Goal: Task Accomplishment & Management: Manage account settings

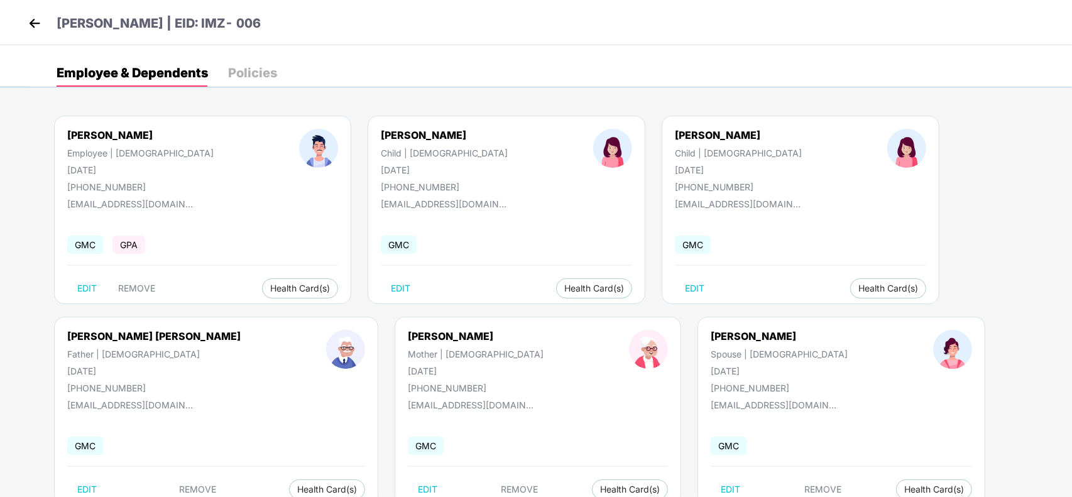
click at [24, 16] on div "[PERSON_NAME] | EID: IMZ- 006" at bounding box center [536, 22] width 1072 height 45
click at [30, 20] on img at bounding box center [34, 23] width 19 height 19
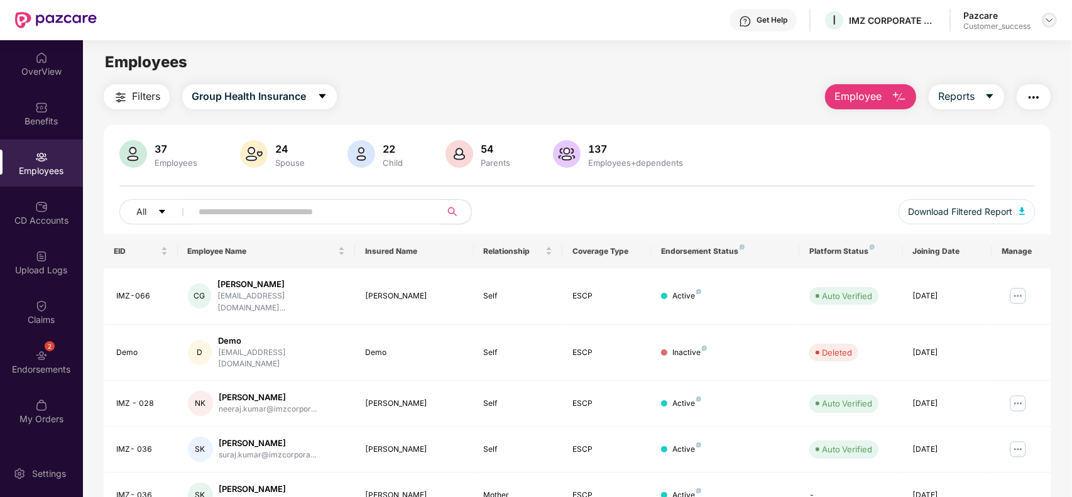
click at [1047, 19] on img at bounding box center [1049, 20] width 10 height 10
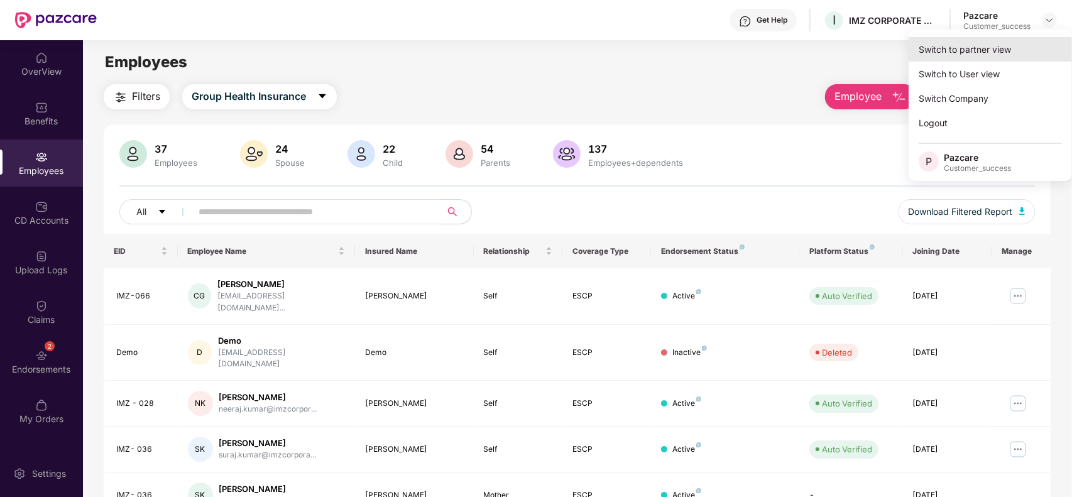
click at [1016, 47] on div "Switch to partner view" at bounding box center [990, 49] width 163 height 25
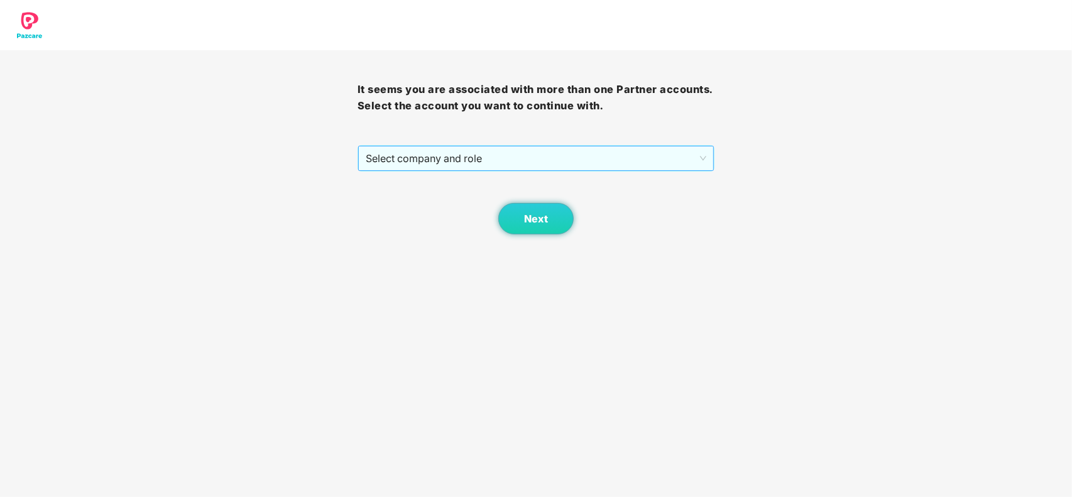
click at [548, 148] on span "Select company and role" at bounding box center [536, 158] width 341 height 24
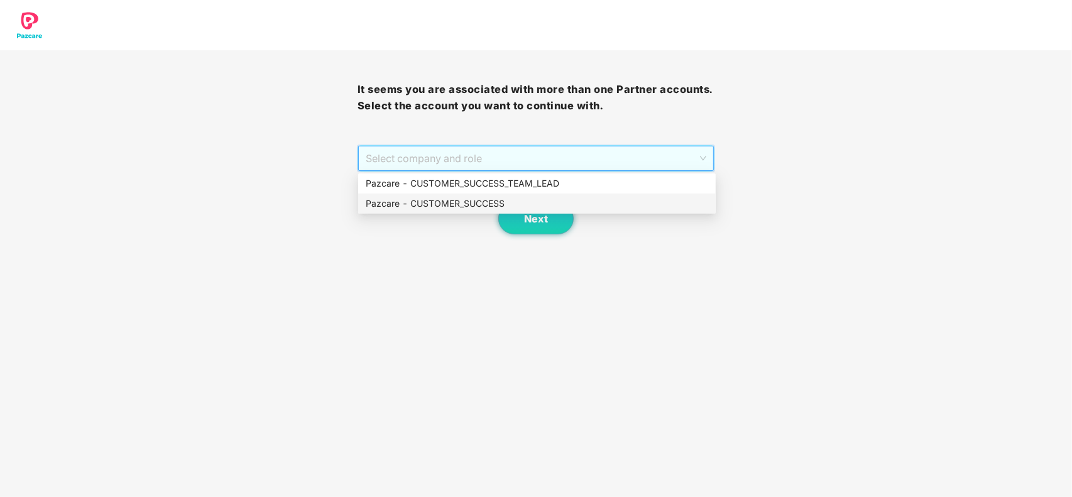
click at [431, 201] on div "Pazcare - CUSTOMER_SUCCESS" at bounding box center [537, 204] width 342 height 14
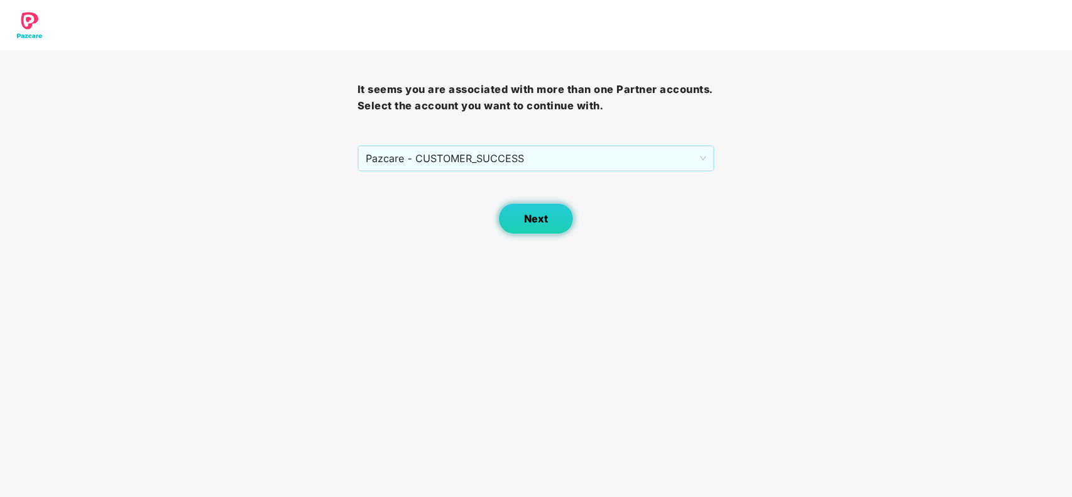
click at [530, 217] on span "Next" at bounding box center [536, 219] width 24 height 12
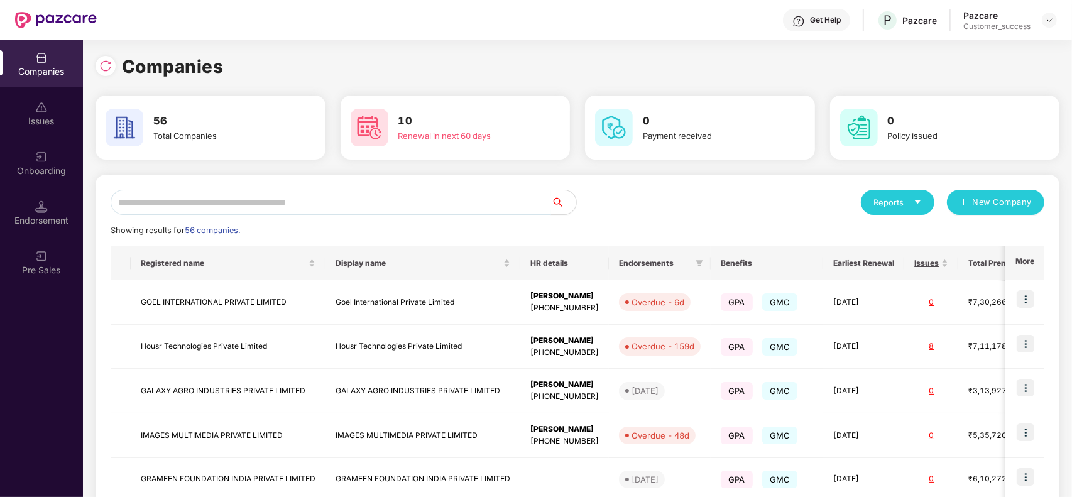
click at [319, 212] on input "text" at bounding box center [331, 202] width 440 height 25
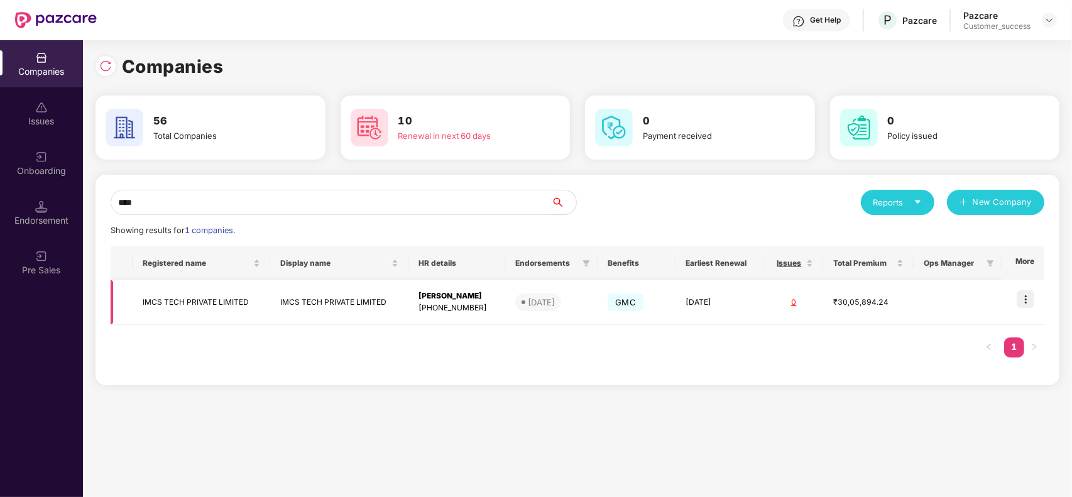
type input "****"
click at [1034, 298] on img at bounding box center [1026, 299] width 18 height 18
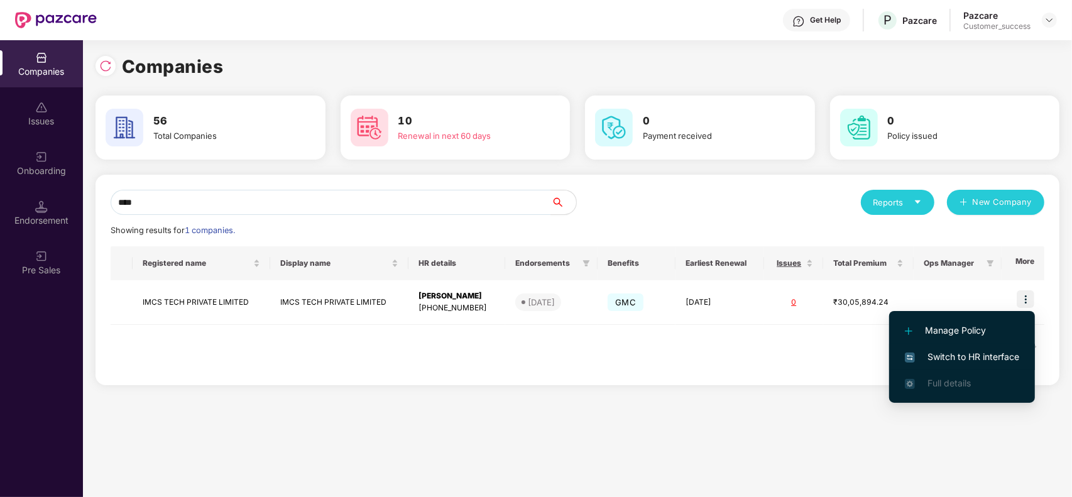
click at [987, 356] on span "Switch to HR interface" at bounding box center [962, 357] width 114 height 14
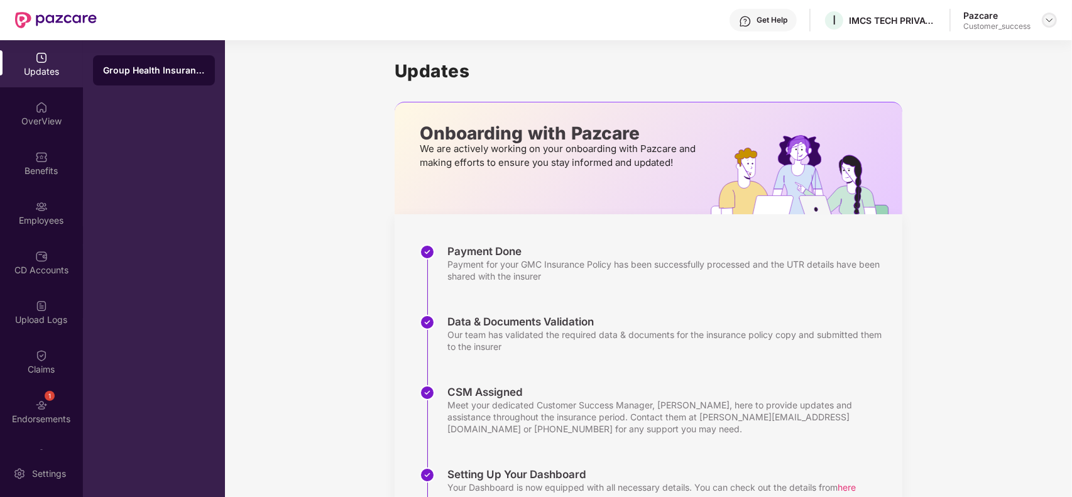
click at [1048, 19] on img at bounding box center [1049, 20] width 10 height 10
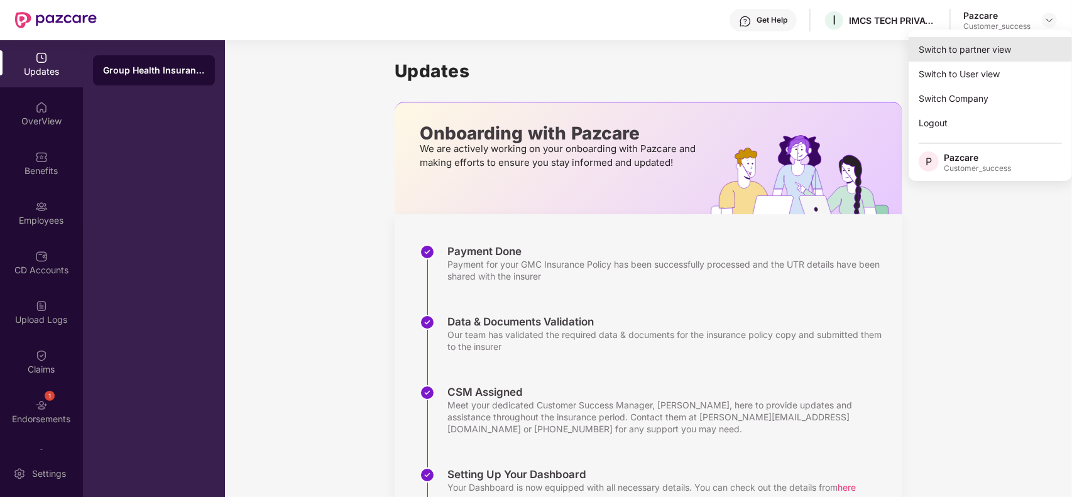
click at [997, 45] on div "Switch to partner view" at bounding box center [990, 49] width 163 height 25
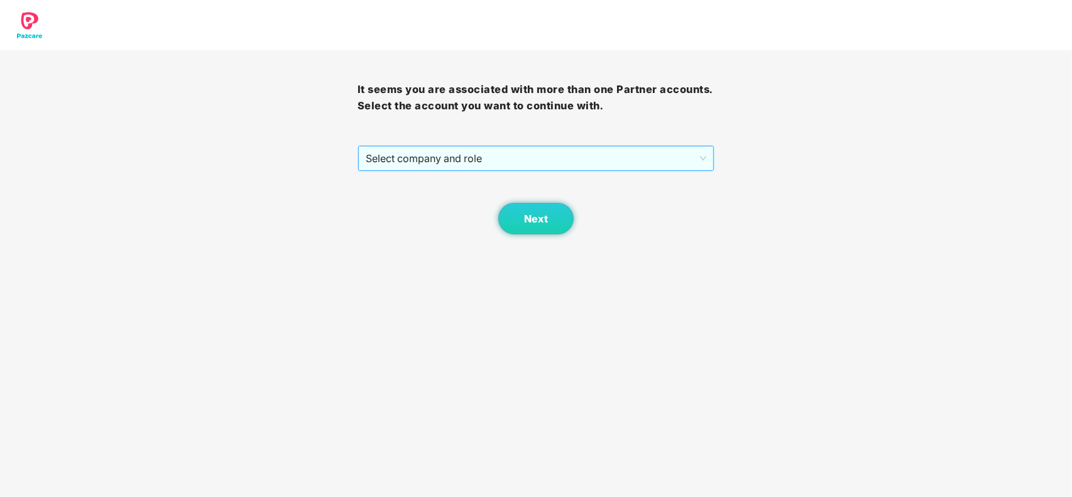
click at [450, 154] on span "Select company and role" at bounding box center [536, 158] width 341 height 24
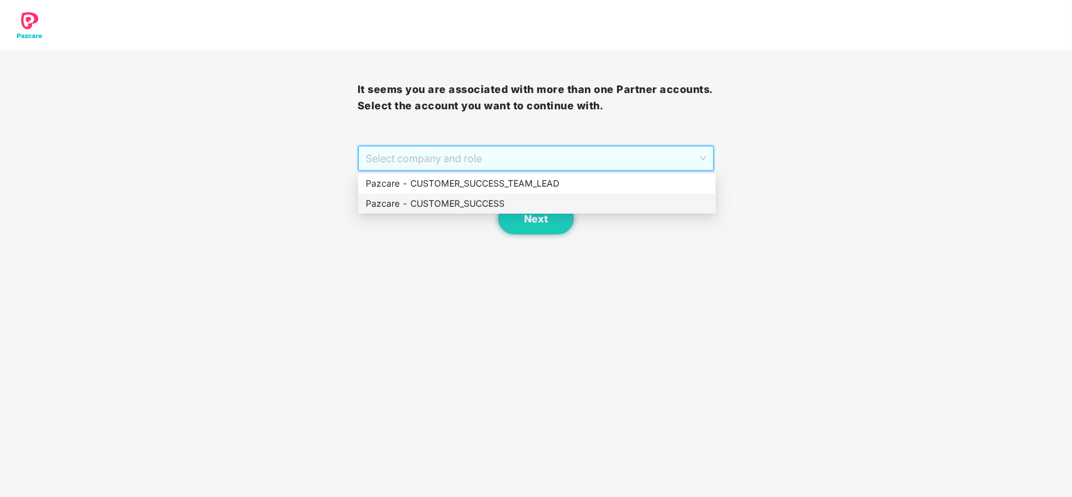
click at [415, 202] on div "Pazcare - CUSTOMER_SUCCESS" at bounding box center [537, 204] width 342 height 14
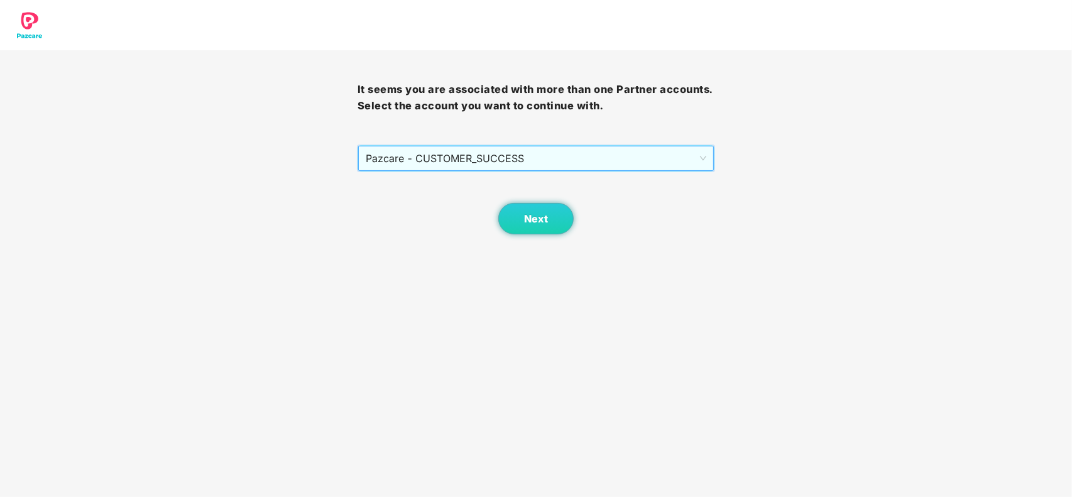
click at [586, 214] on div "Next" at bounding box center [537, 203] width 358 height 63
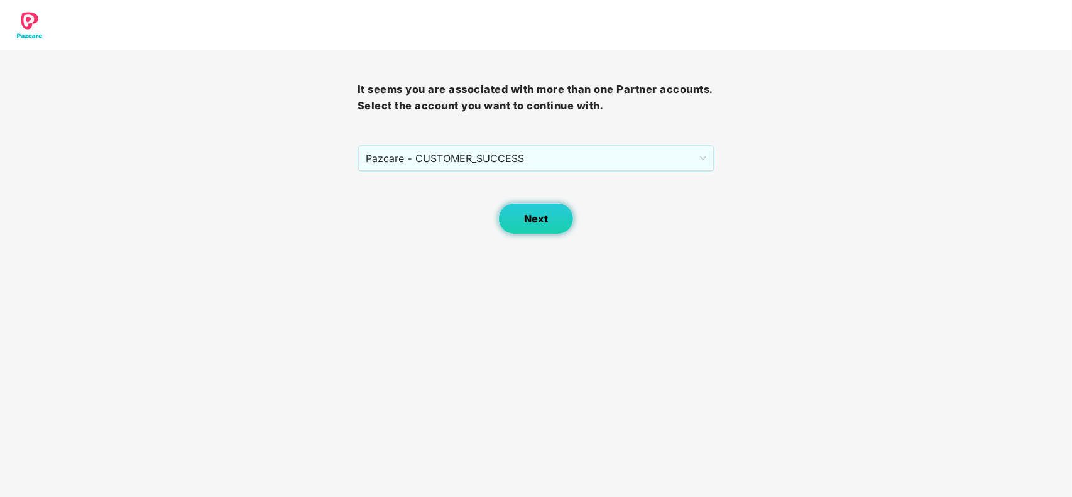
click at [548, 220] on button "Next" at bounding box center [535, 218] width 75 height 31
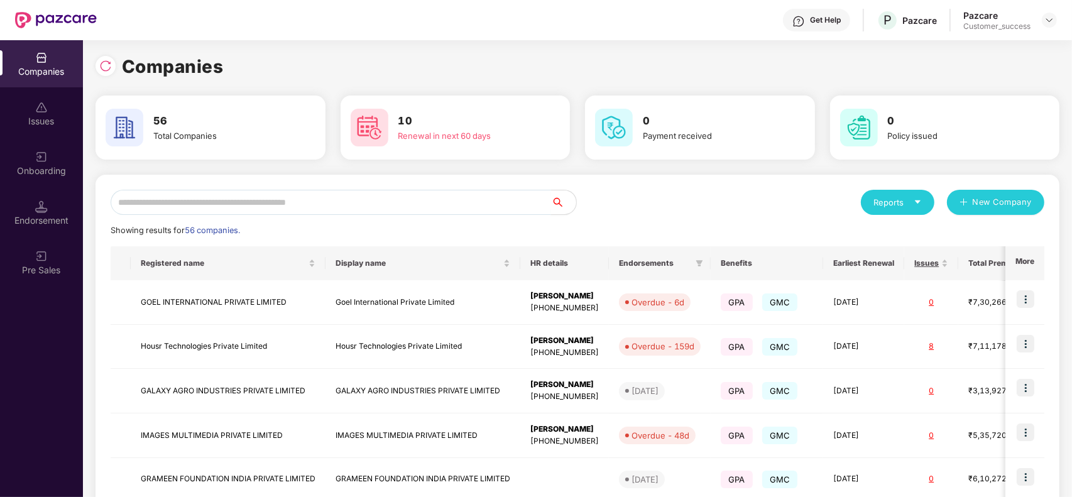
click at [364, 195] on input "text" at bounding box center [331, 202] width 440 height 25
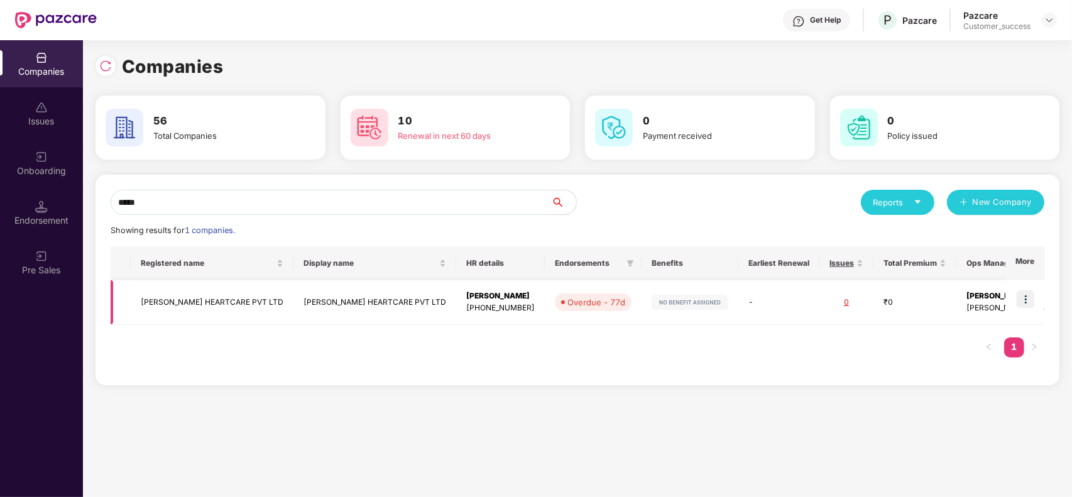
type input "*****"
click at [1026, 291] on img at bounding box center [1026, 299] width 18 height 18
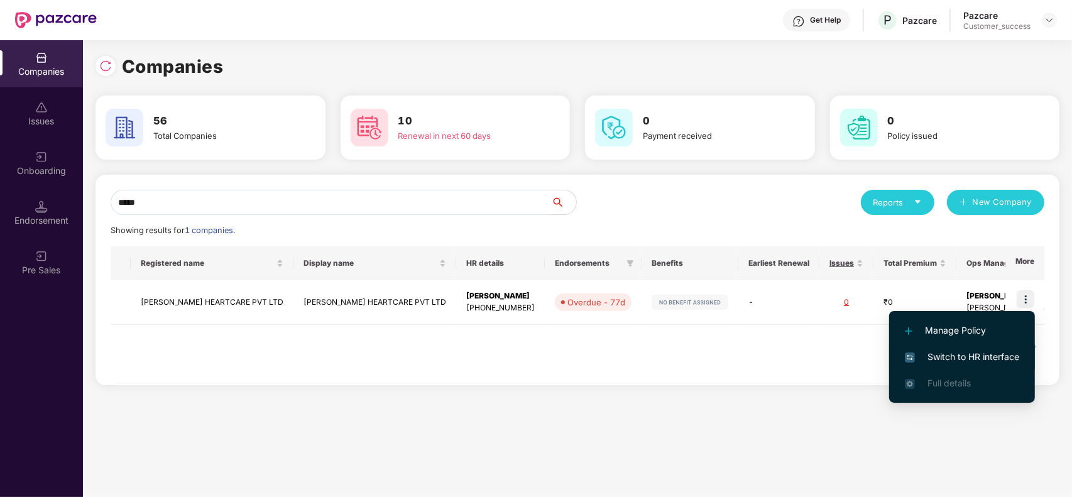
click at [966, 357] on span "Switch to HR interface" at bounding box center [962, 357] width 114 height 14
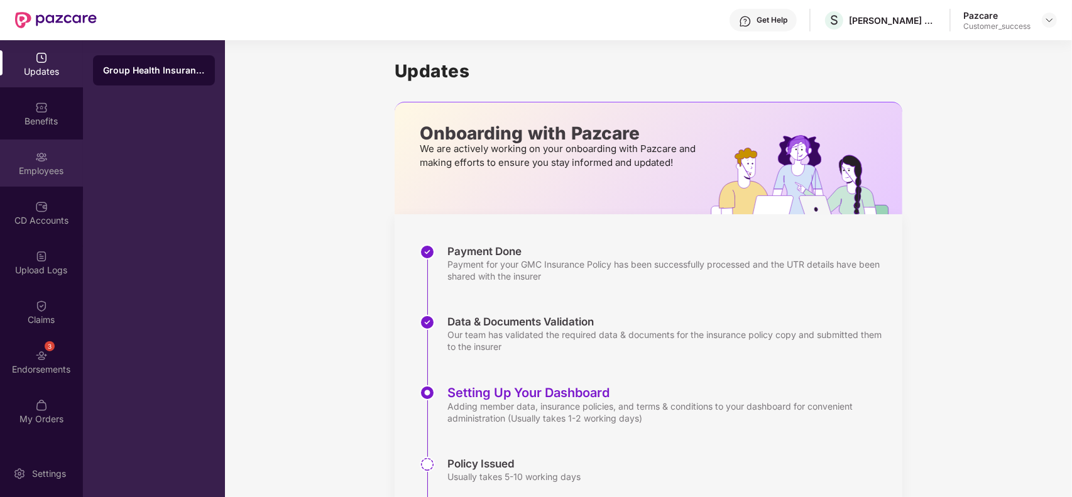
click at [48, 165] on div "Employees" at bounding box center [41, 171] width 83 height 13
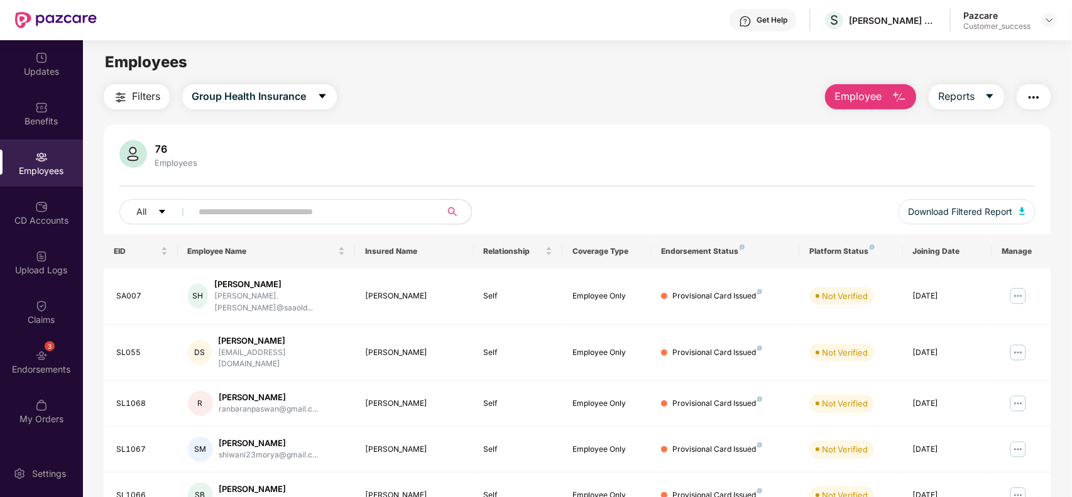
click at [247, 206] on input "text" at bounding box center [312, 211] width 226 height 19
paste input "******"
type input "******"
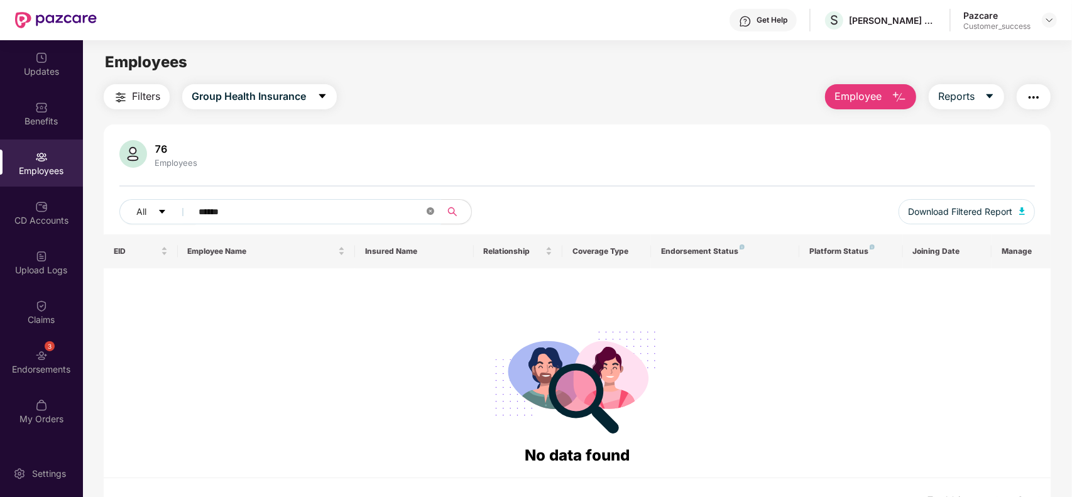
click at [432, 209] on icon "close-circle" at bounding box center [431, 211] width 8 height 8
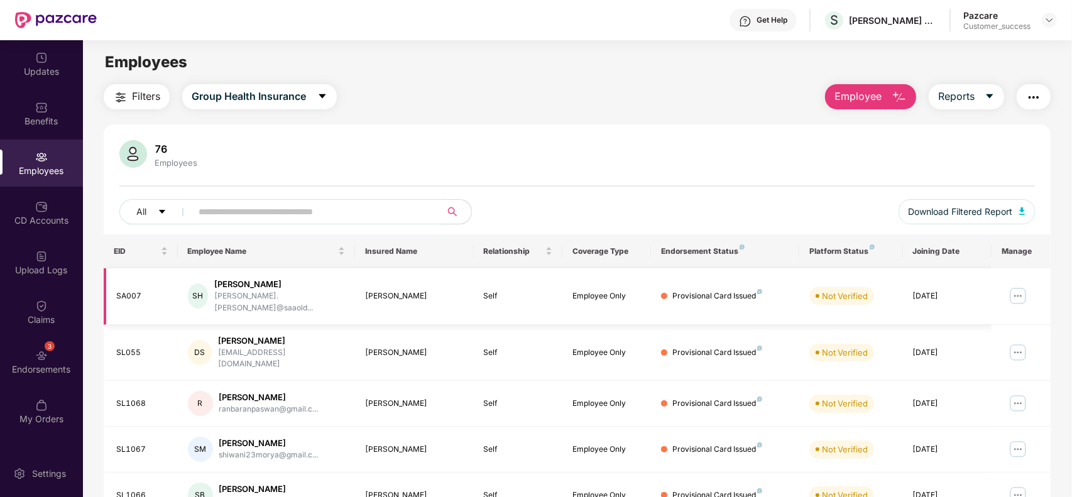
paste input "******"
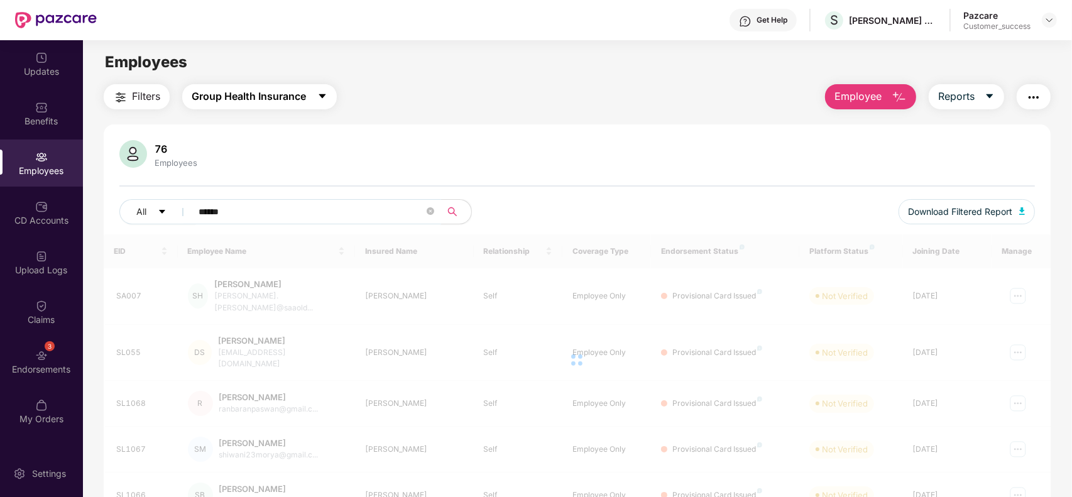
type input "******"
click at [230, 101] on span "Group Health Insurance" at bounding box center [249, 97] width 114 height 16
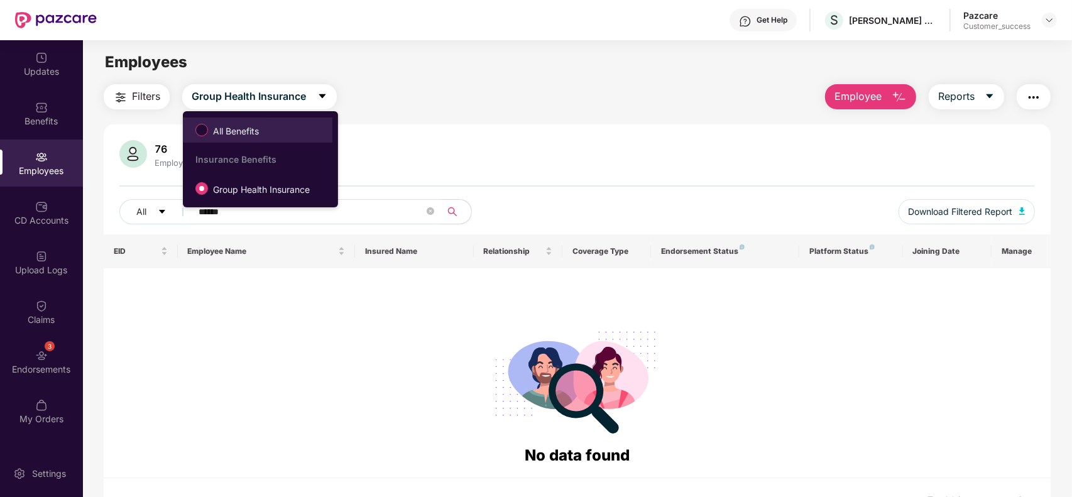
click at [244, 132] on span "All Benefits" at bounding box center [236, 131] width 56 height 14
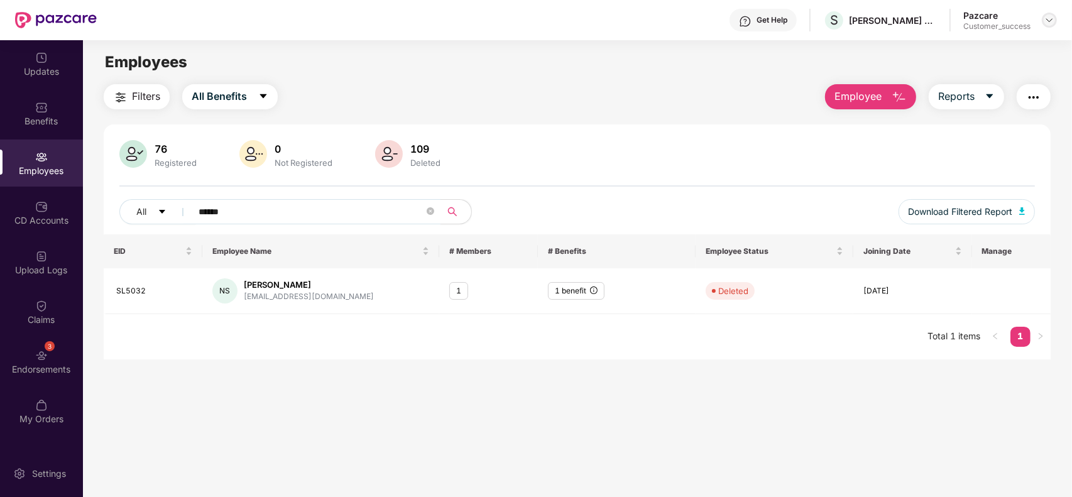
click at [1051, 23] on img at bounding box center [1049, 20] width 10 height 10
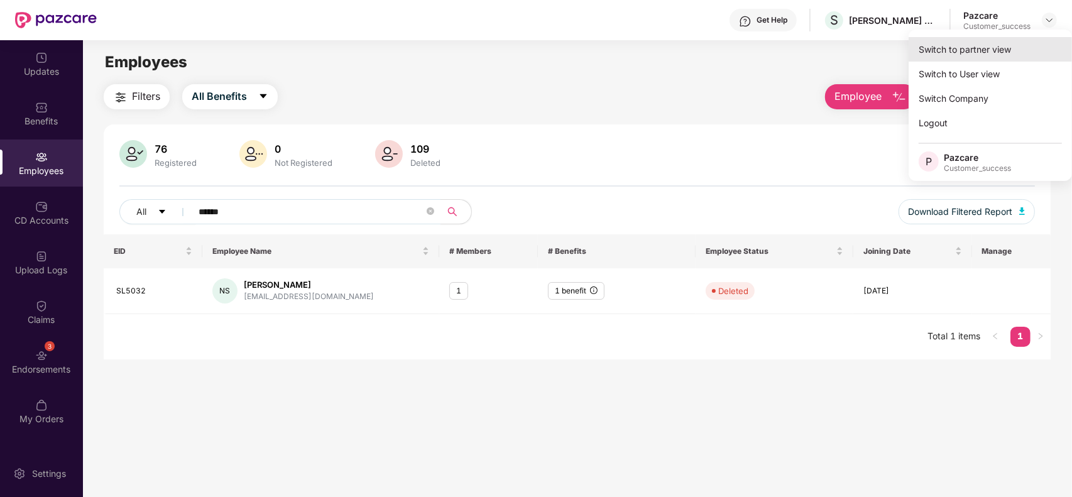
click at [1000, 51] on div "Switch to partner view" at bounding box center [990, 49] width 163 height 25
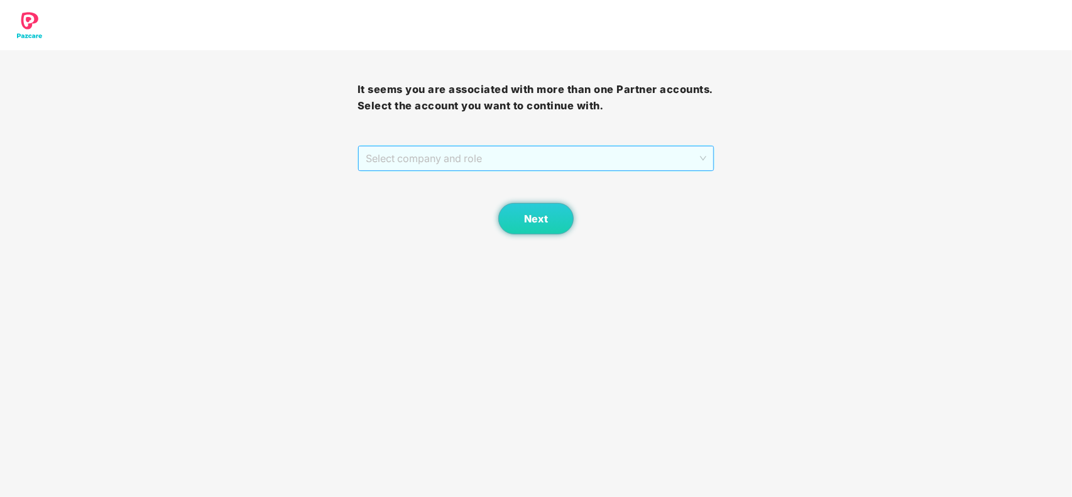
click at [623, 171] on div "Select company and role" at bounding box center [536, 158] width 356 height 25
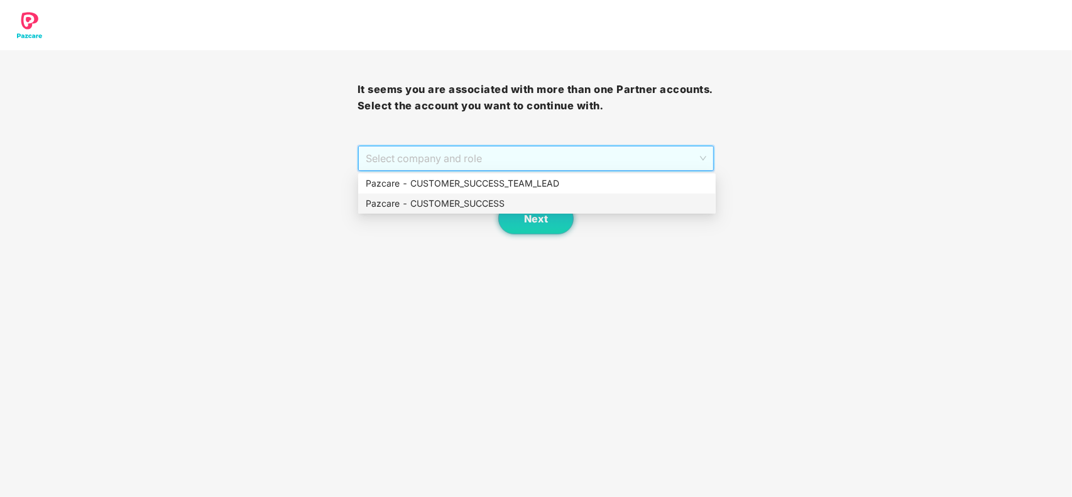
click at [569, 206] on div "Pazcare - CUSTOMER_SUCCESS" at bounding box center [537, 204] width 342 height 14
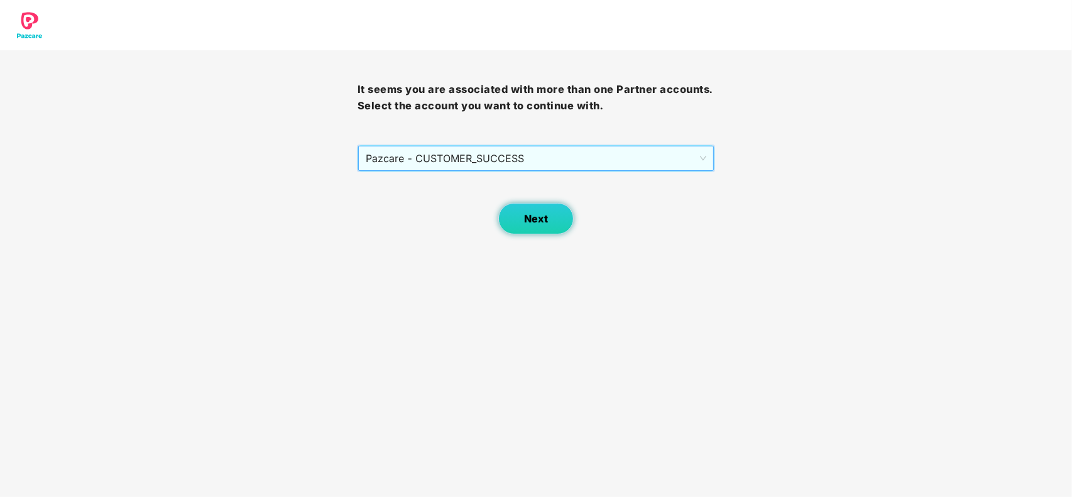
click at [554, 217] on button "Next" at bounding box center [535, 218] width 75 height 31
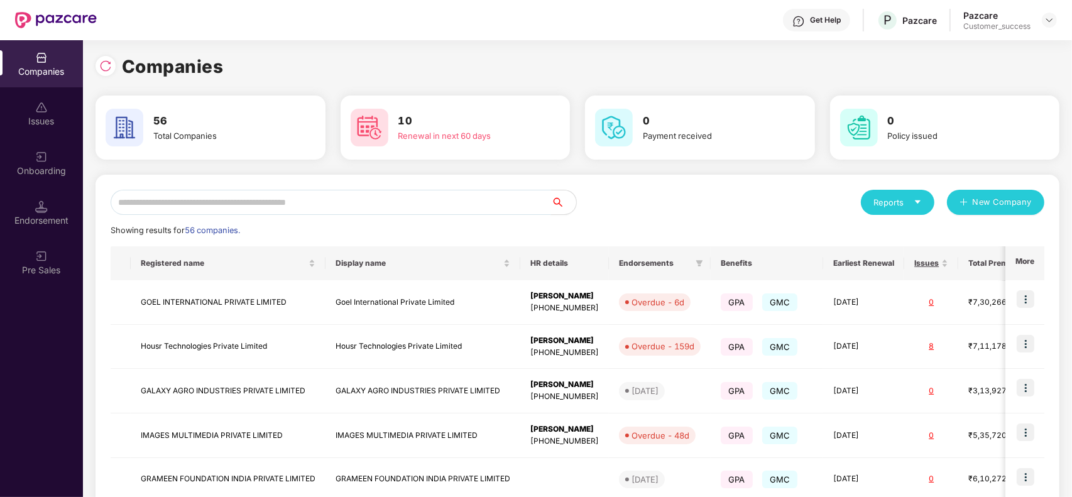
click at [246, 199] on input "text" at bounding box center [331, 202] width 440 height 25
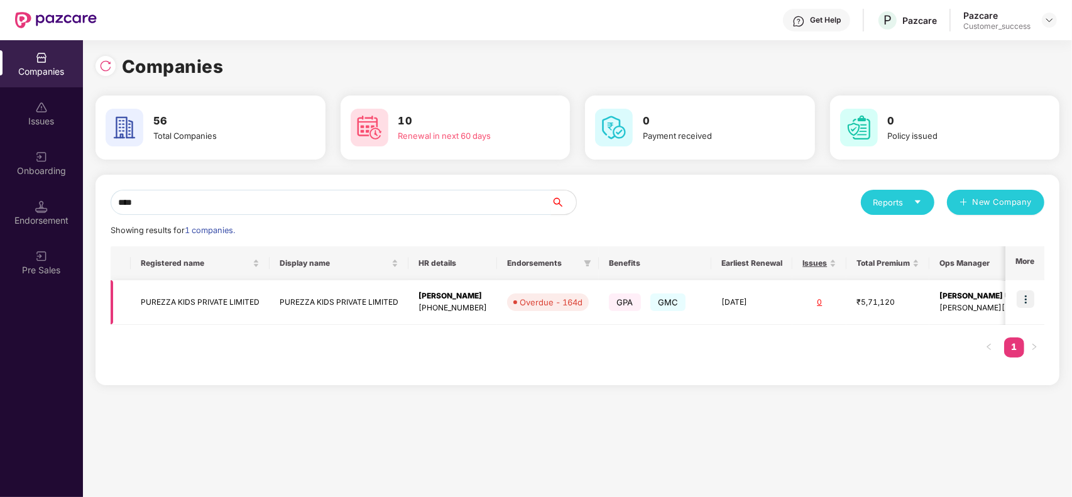
type input "****"
click at [1027, 299] on img at bounding box center [1026, 299] width 18 height 18
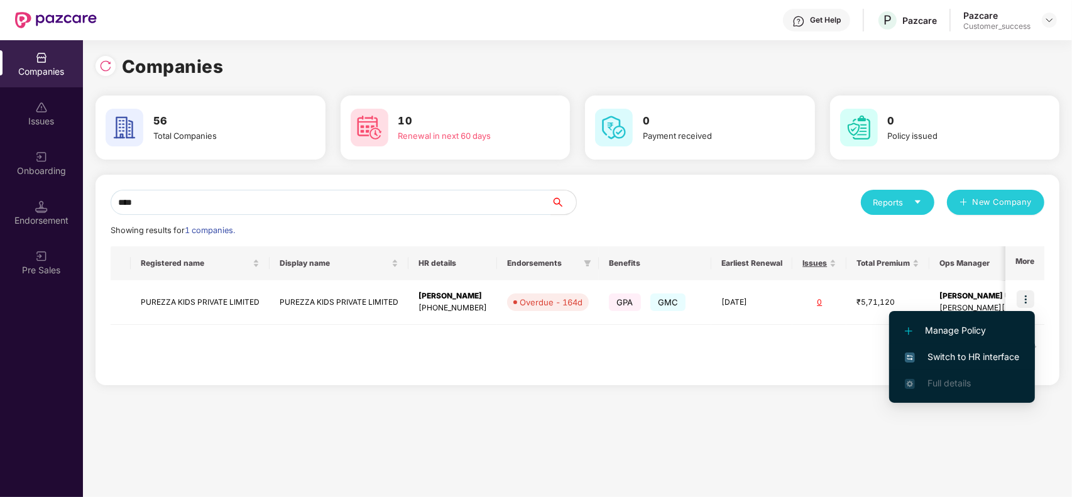
click at [971, 354] on span "Switch to HR interface" at bounding box center [962, 357] width 114 height 14
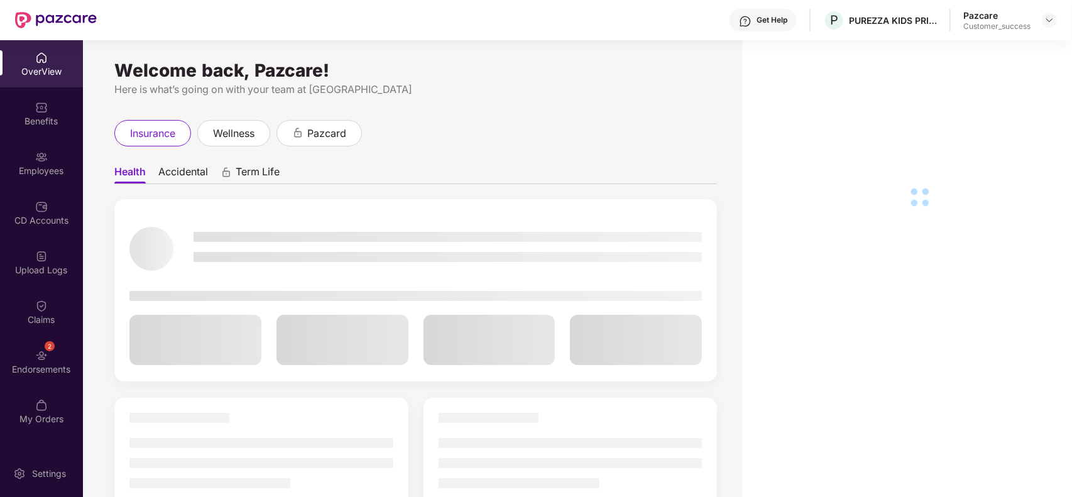
click at [41, 172] on div "Employees" at bounding box center [41, 171] width 83 height 13
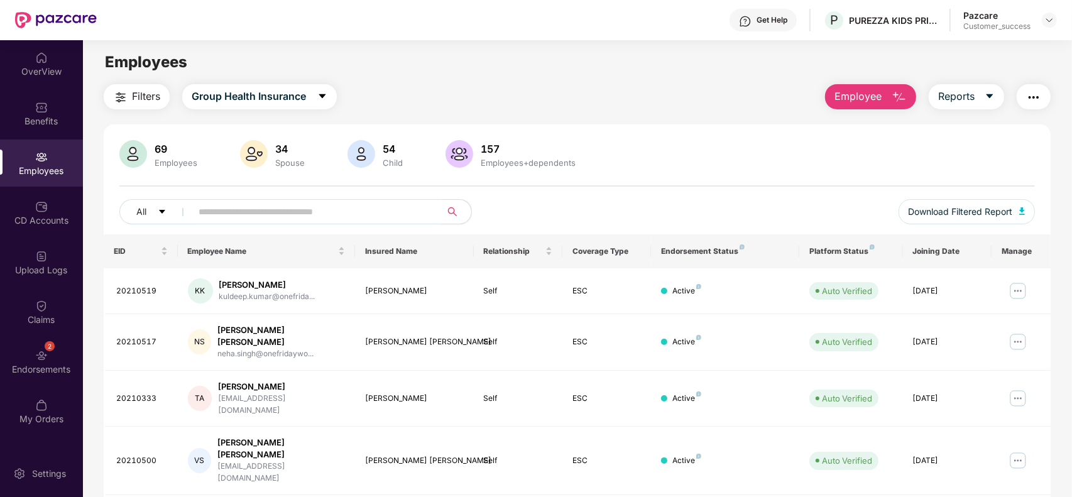
click at [267, 215] on input "text" at bounding box center [312, 211] width 226 height 19
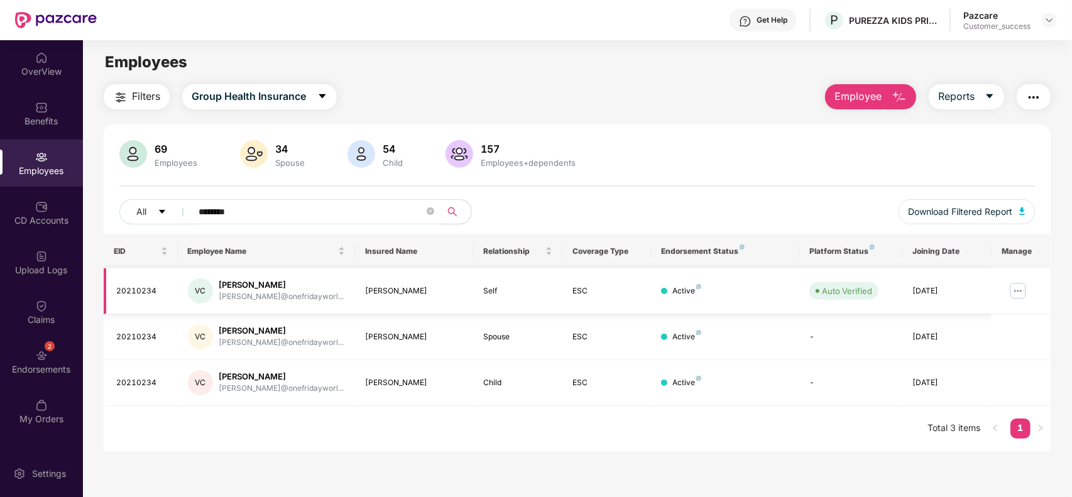
type input "********"
click at [1019, 285] on img at bounding box center [1018, 291] width 20 height 20
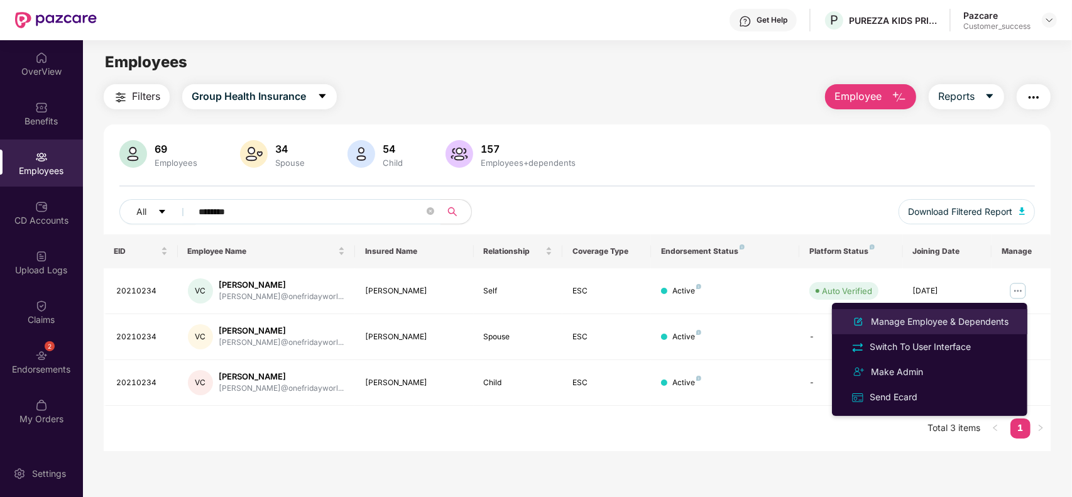
click at [965, 318] on div "Manage Employee & Dependents" at bounding box center [939, 322] width 143 height 14
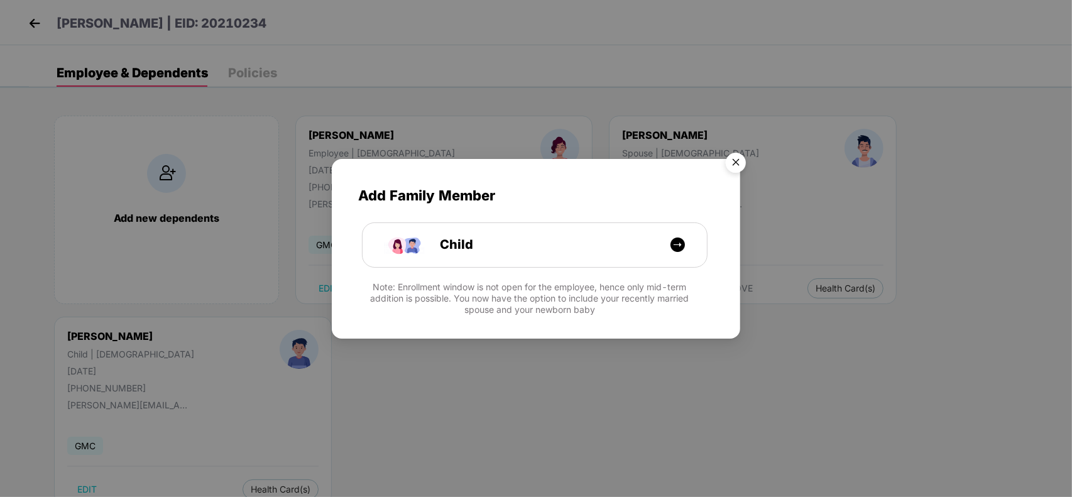
click at [743, 164] on img "Close" at bounding box center [735, 164] width 35 height 35
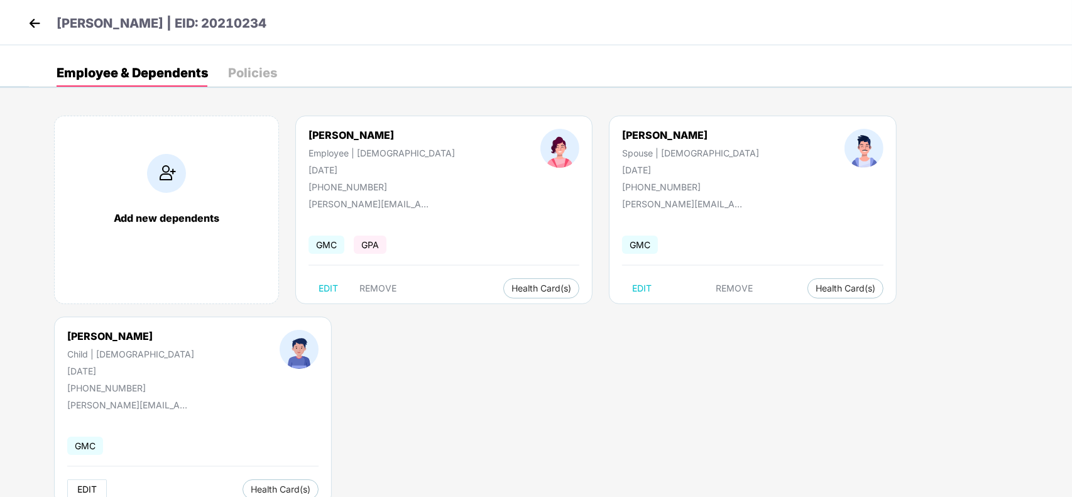
click at [97, 484] on span "EDIT" at bounding box center [86, 489] width 19 height 10
select select "*****"
select select "****"
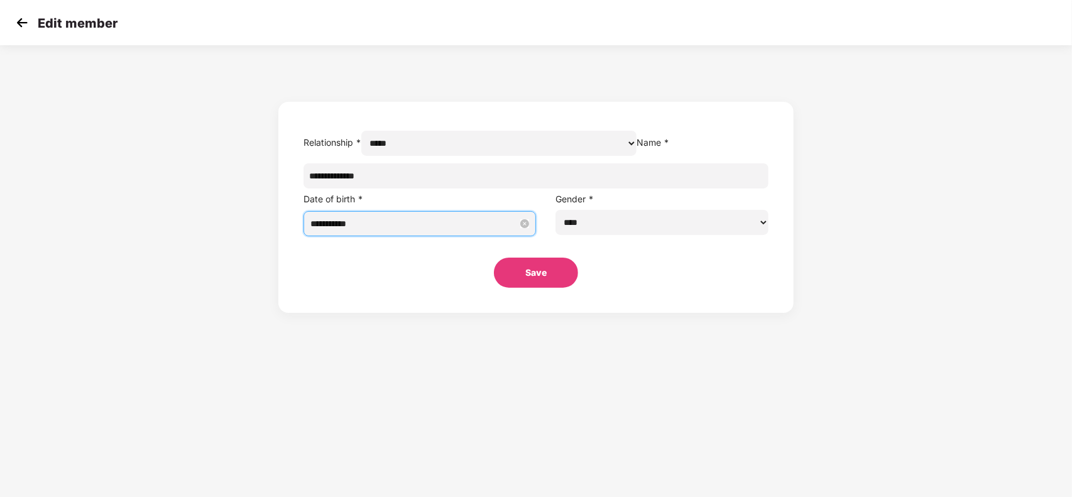
click at [481, 231] on input "**********" at bounding box center [413, 224] width 207 height 14
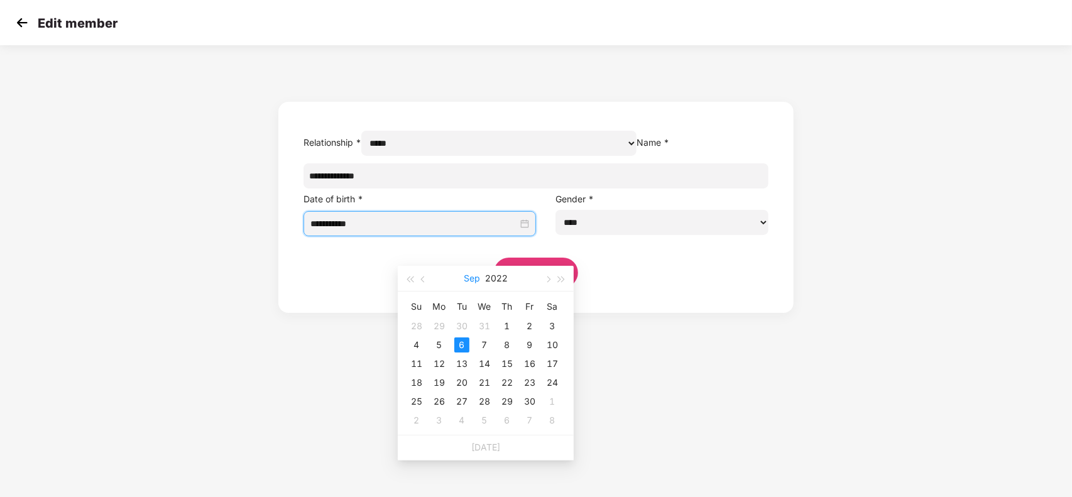
click at [476, 281] on button "Sep" at bounding box center [472, 278] width 16 height 25
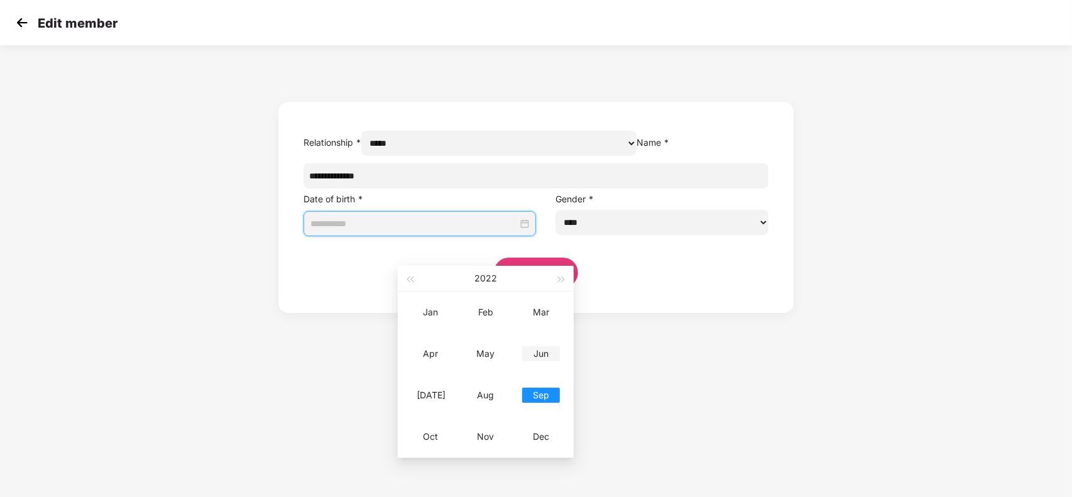
click at [544, 353] on div "Jun" at bounding box center [541, 353] width 38 height 15
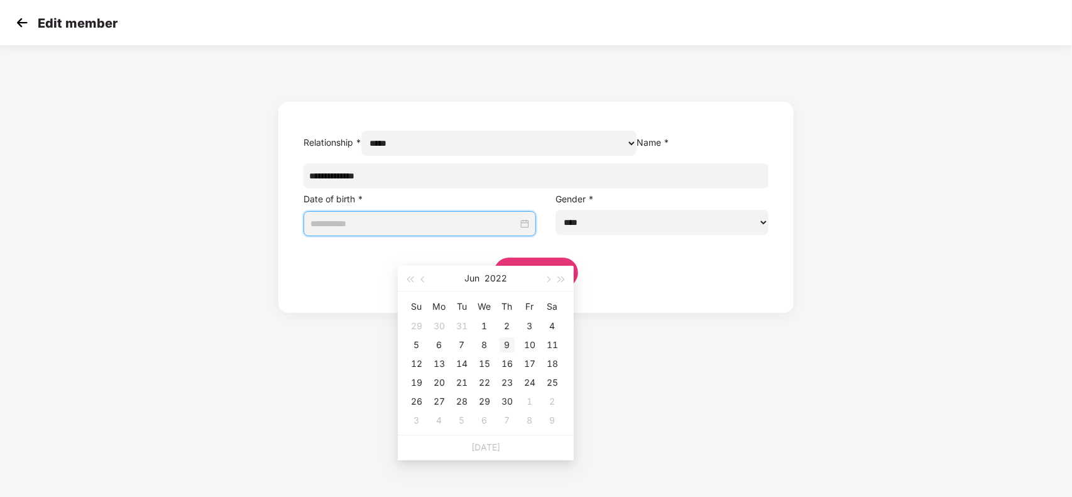
type input "**********"
click at [506, 349] on div "9" at bounding box center [507, 344] width 15 height 15
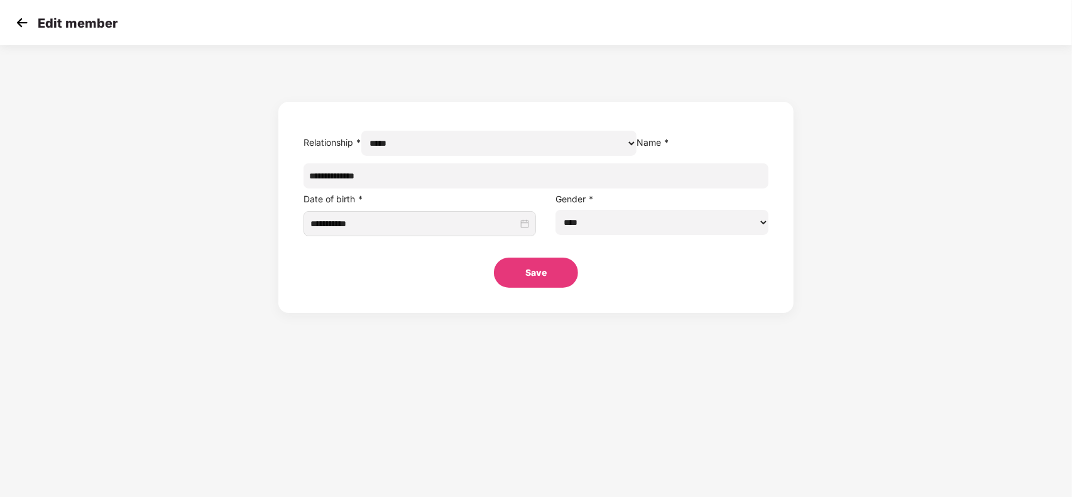
click at [547, 288] on button "Save" at bounding box center [536, 273] width 84 height 30
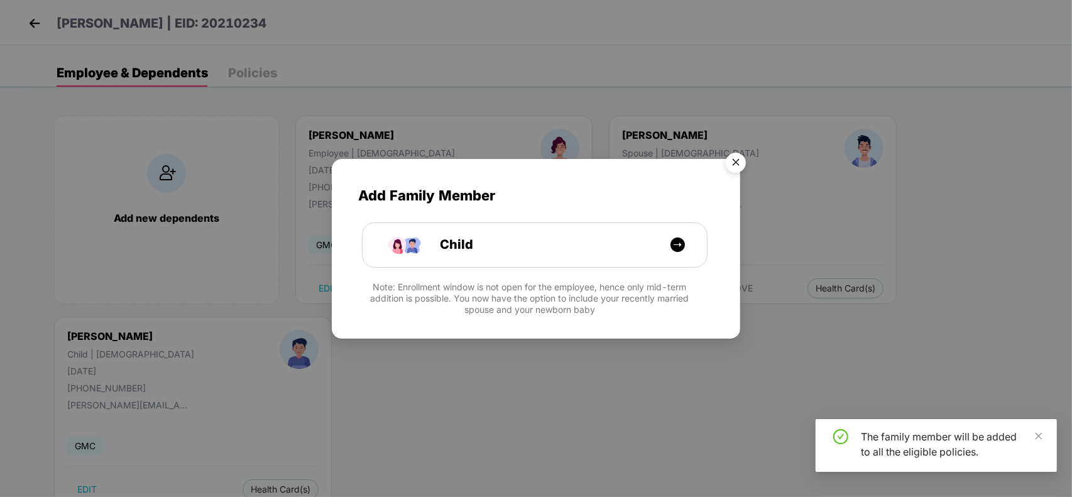
click at [739, 161] on img "Close" at bounding box center [735, 164] width 35 height 35
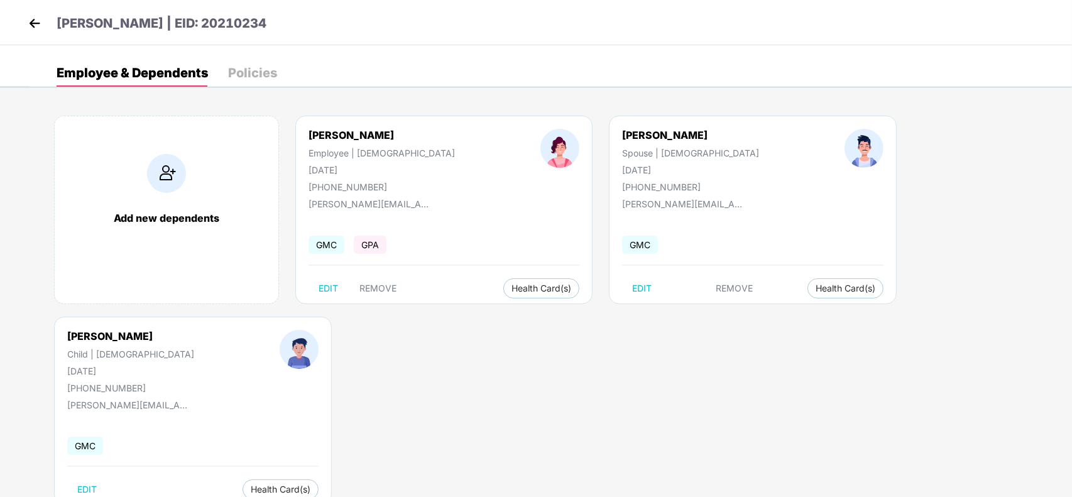
click at [194, 366] on div "[DATE]" at bounding box center [130, 371] width 127 height 11
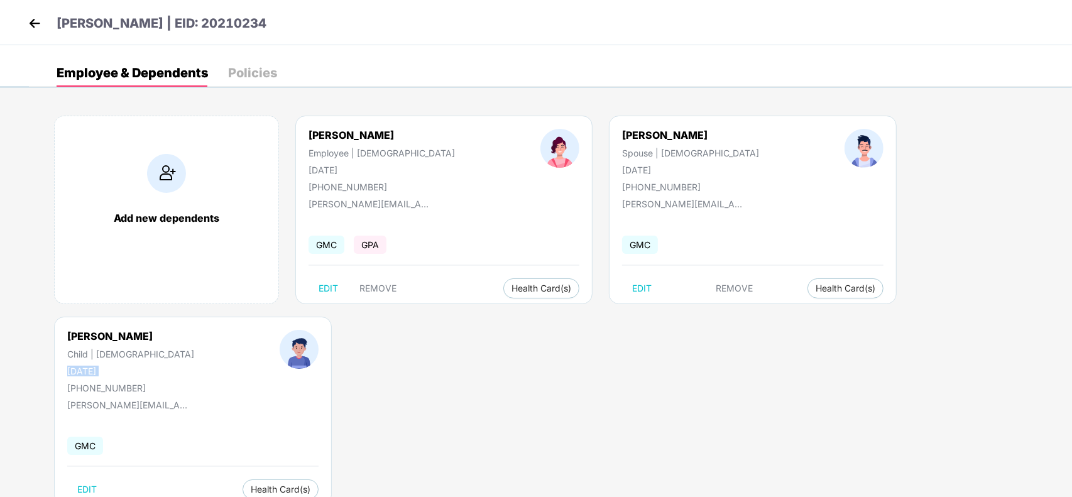
click at [194, 366] on div "[DATE]" at bounding box center [130, 371] width 127 height 11
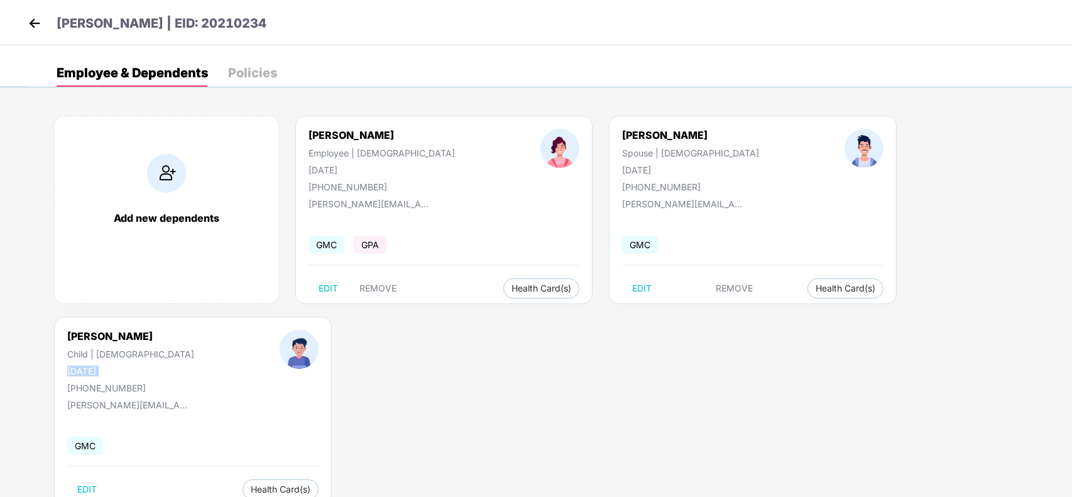
click at [40, 25] on img at bounding box center [34, 23] width 19 height 19
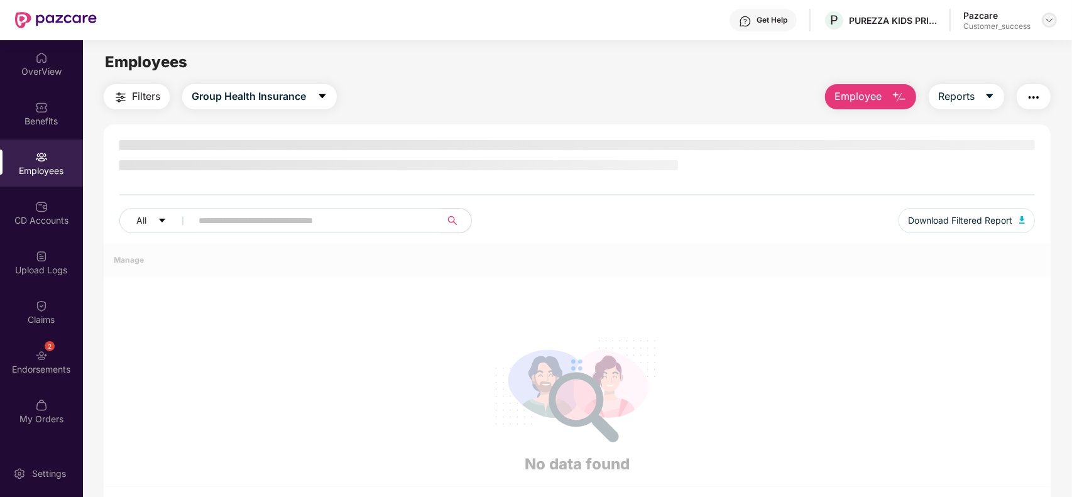
click at [1051, 18] on img at bounding box center [1049, 20] width 10 height 10
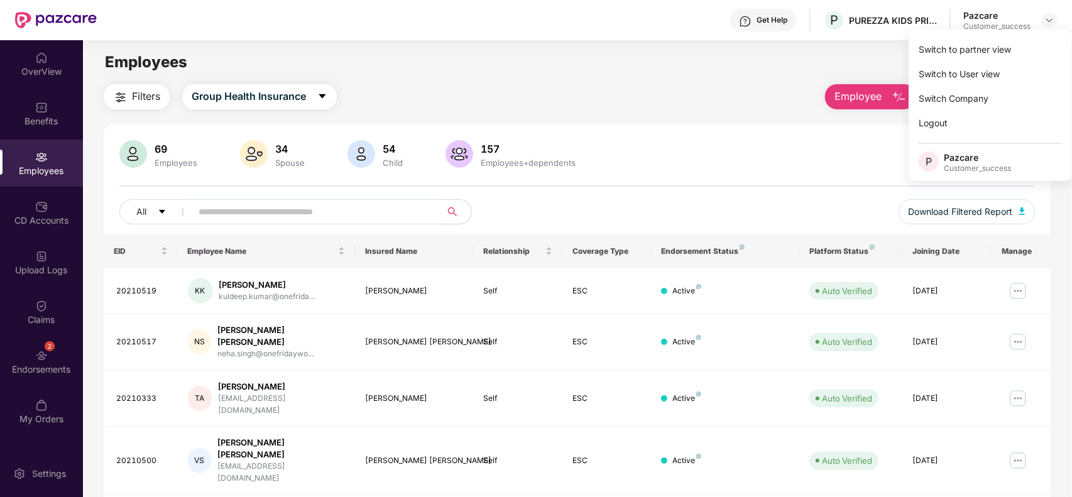
click at [1023, 35] on div "Switch to partner view Switch to User view Switch Company Logout P Pazcare Cust…" at bounding box center [990, 105] width 163 height 151
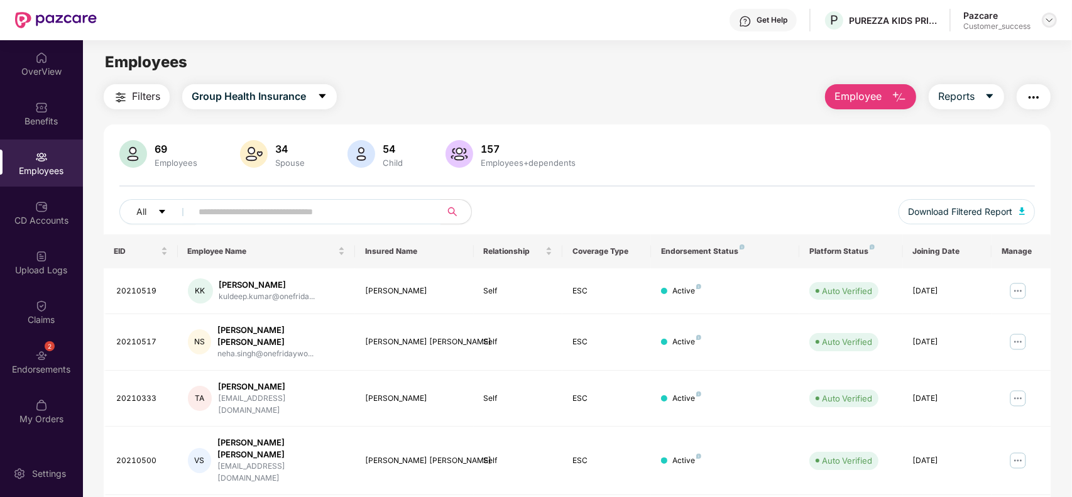
click at [1047, 17] on img at bounding box center [1049, 20] width 10 height 10
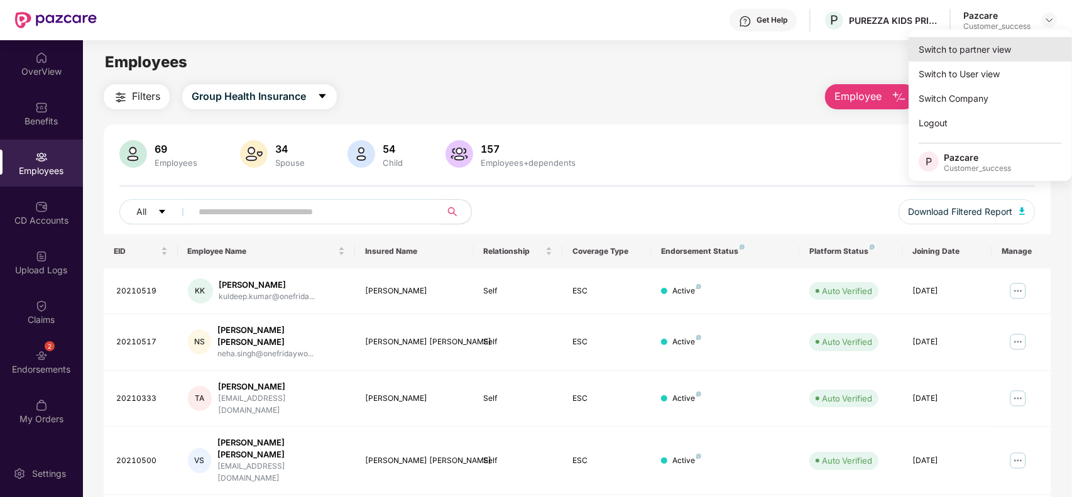
click at [1002, 48] on div "Switch to partner view" at bounding box center [990, 49] width 163 height 25
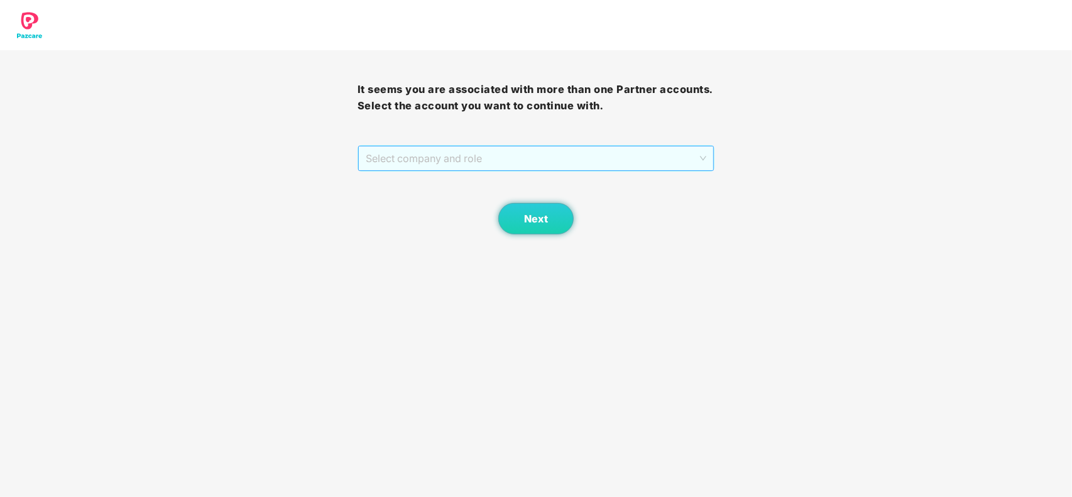
click at [677, 150] on span "Select company and role" at bounding box center [536, 158] width 341 height 24
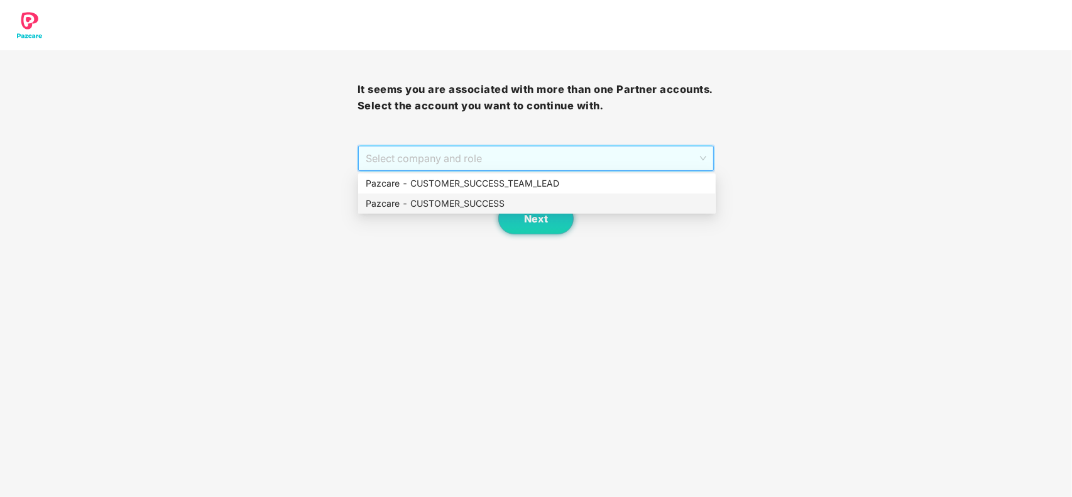
click at [481, 195] on div "Pazcare - CUSTOMER_SUCCESS" at bounding box center [537, 204] width 358 height 20
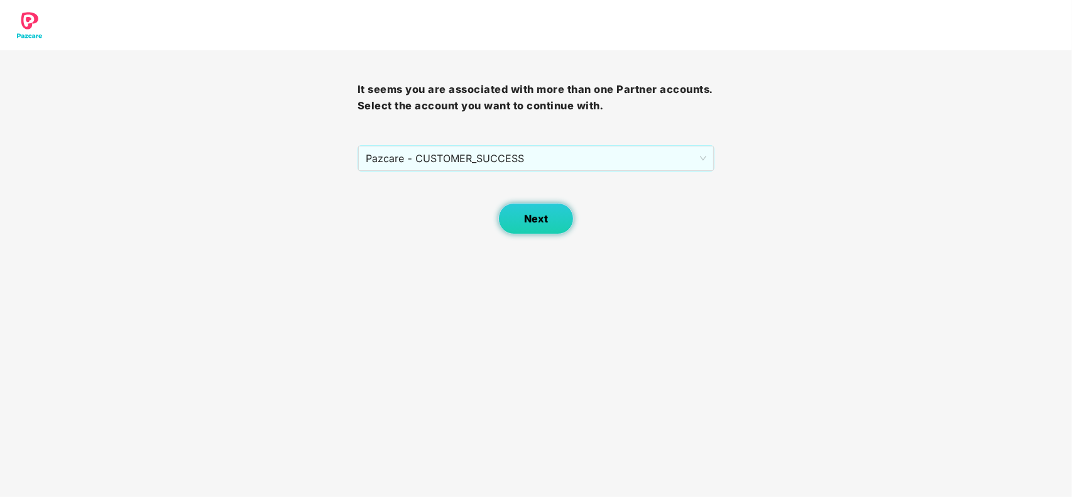
click at [507, 217] on button "Next" at bounding box center [535, 218] width 75 height 31
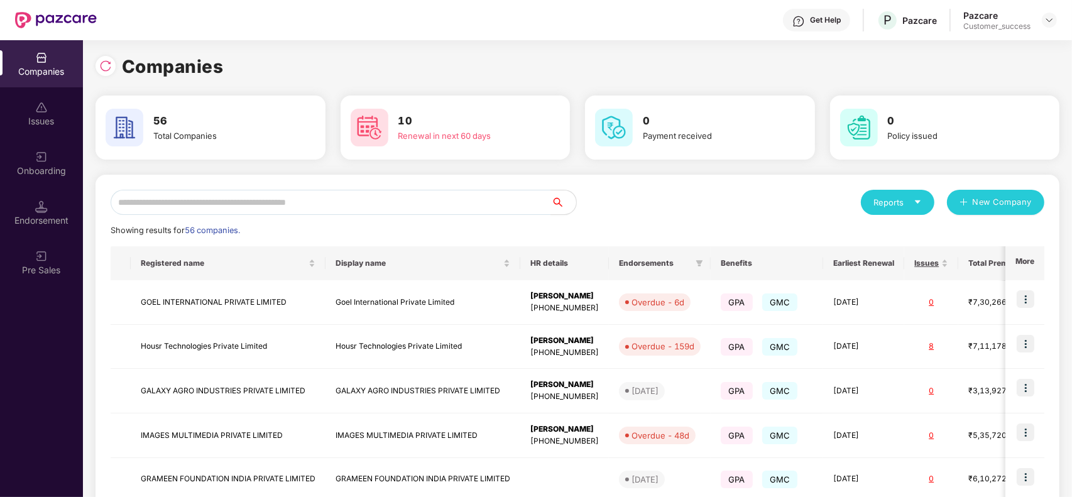
click at [441, 185] on div "Reports New Company Showing results for 56 companies. Registered name Display n…" at bounding box center [578, 479] width 964 height 609
click at [423, 190] on input "text" at bounding box center [331, 202] width 440 height 25
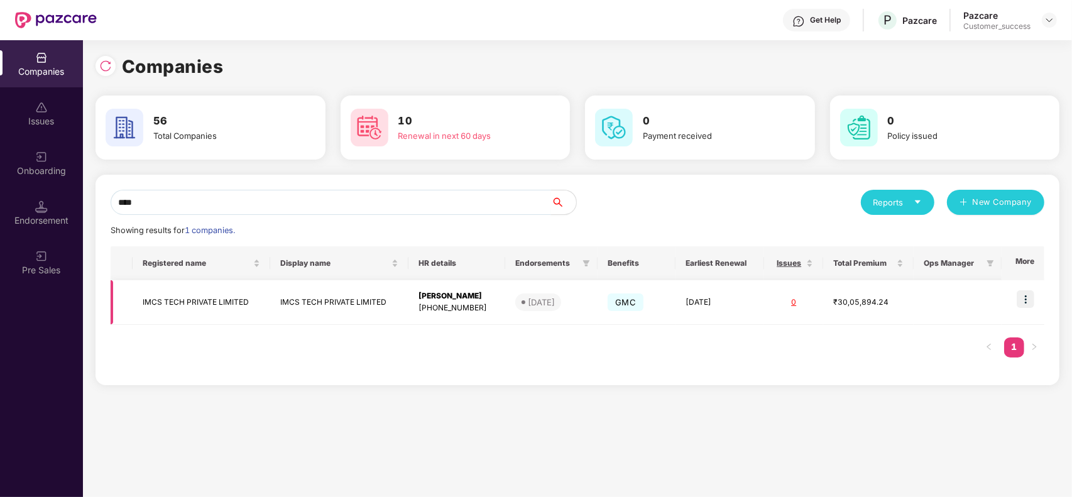
type input "****"
click at [1026, 291] on img at bounding box center [1026, 299] width 18 height 18
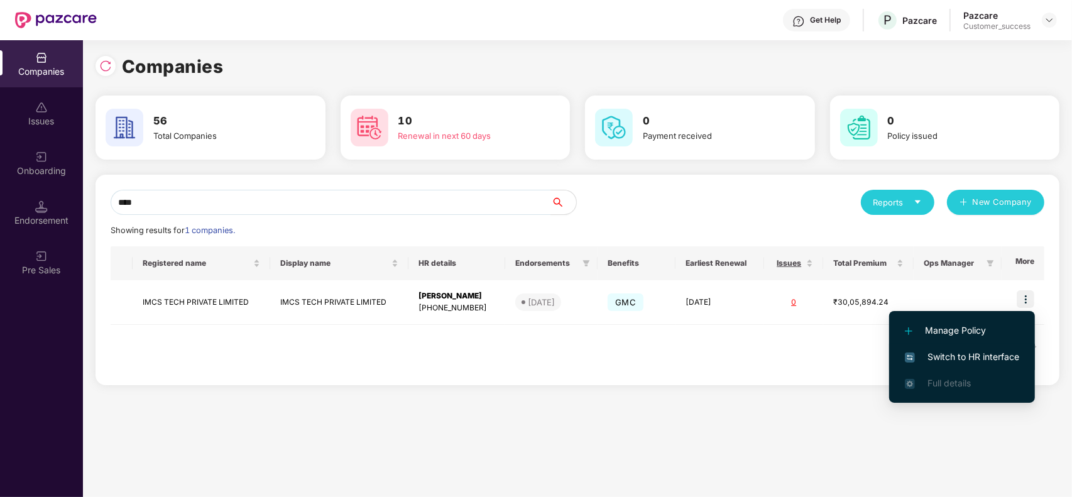
click at [962, 352] on span "Switch to HR interface" at bounding box center [962, 357] width 114 height 14
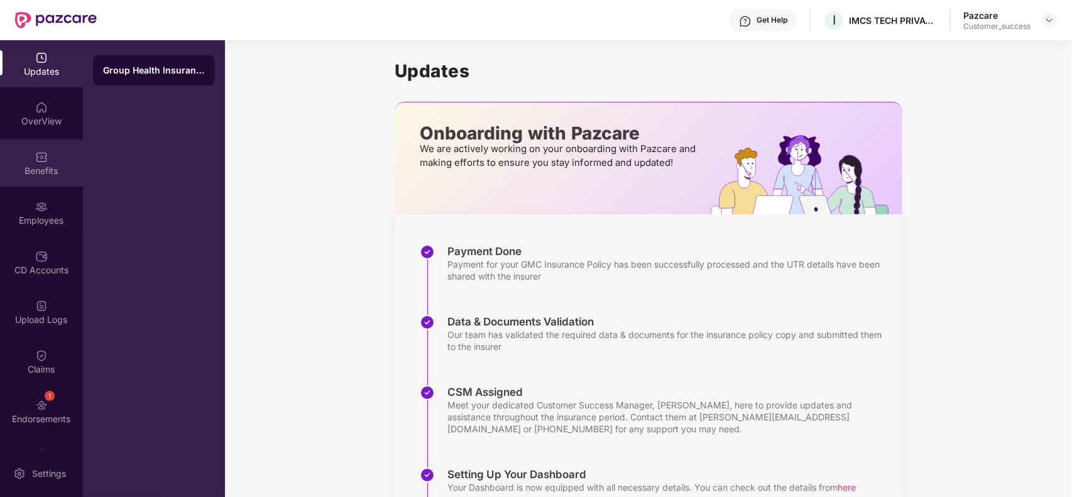
click at [22, 159] on div "Benefits" at bounding box center [41, 162] width 83 height 47
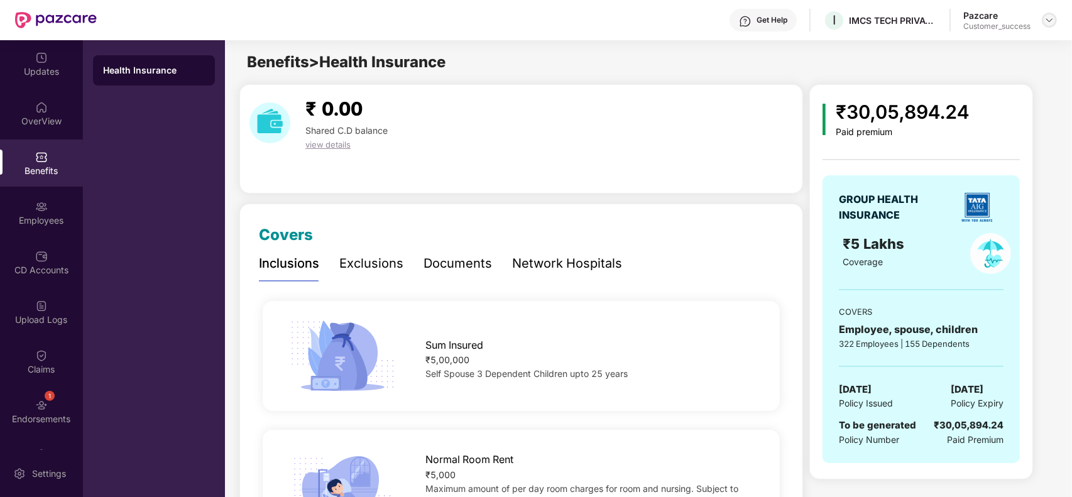
click at [1050, 20] on img at bounding box center [1049, 20] width 10 height 10
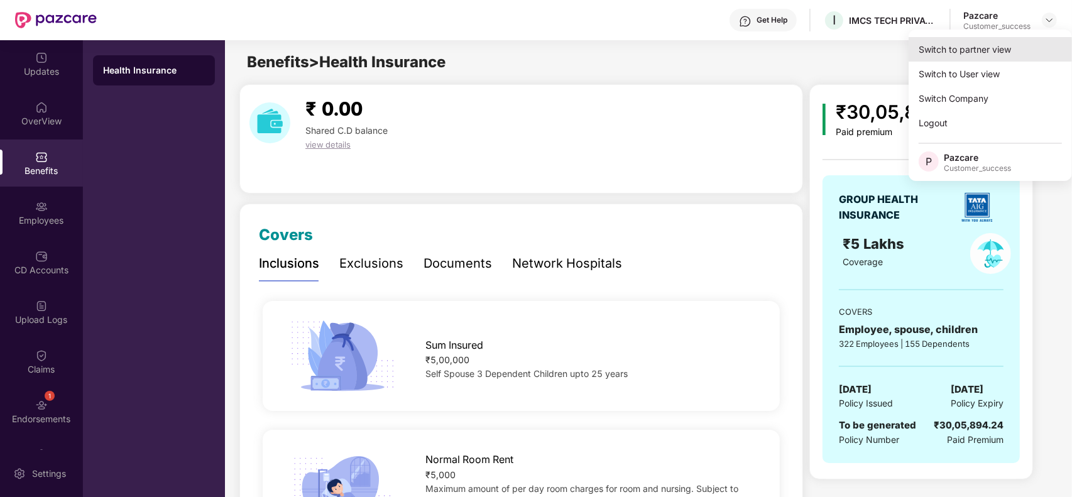
click at [1005, 39] on div "Switch to partner view" at bounding box center [990, 49] width 163 height 25
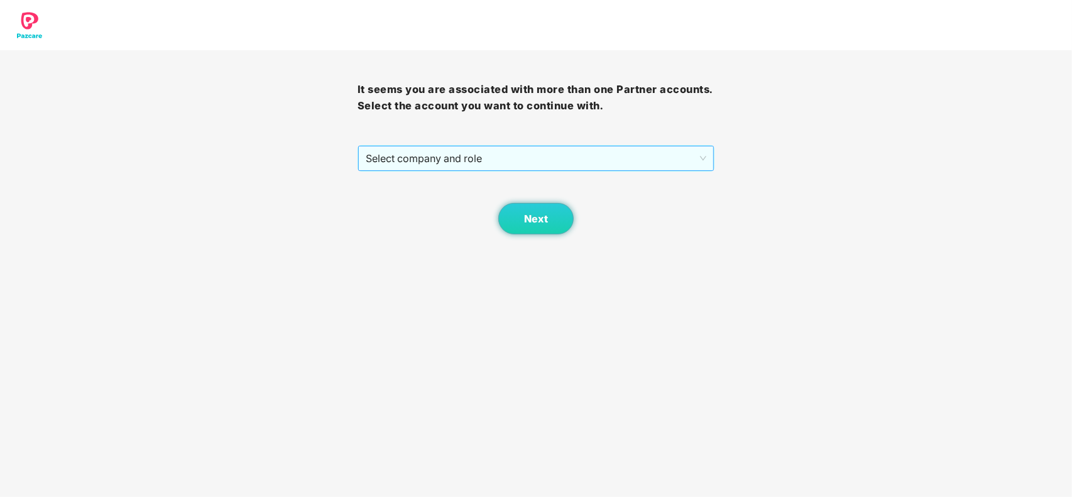
click at [461, 156] on span "Select company and role" at bounding box center [536, 158] width 341 height 24
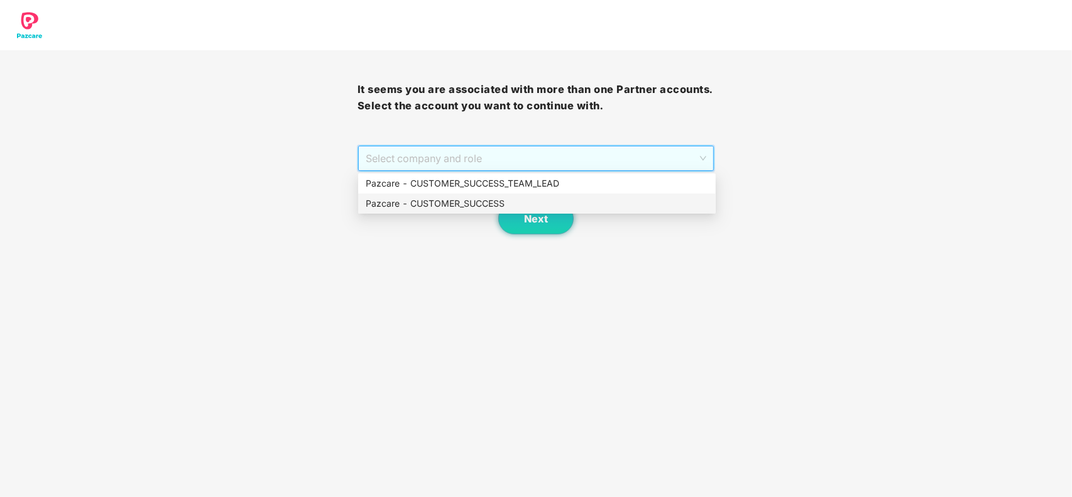
click at [422, 208] on div "Pazcare - CUSTOMER_SUCCESS" at bounding box center [537, 204] width 342 height 14
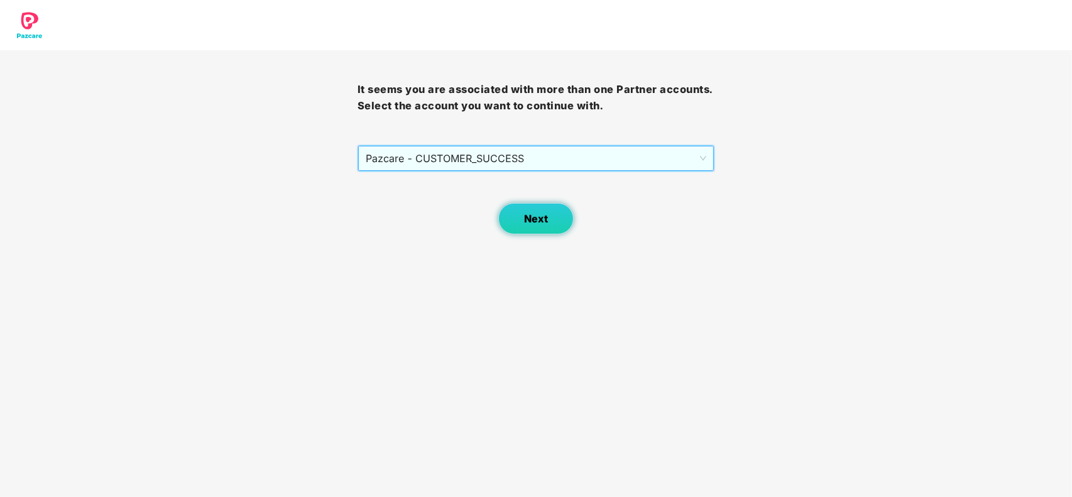
click at [526, 216] on span "Next" at bounding box center [536, 219] width 24 height 12
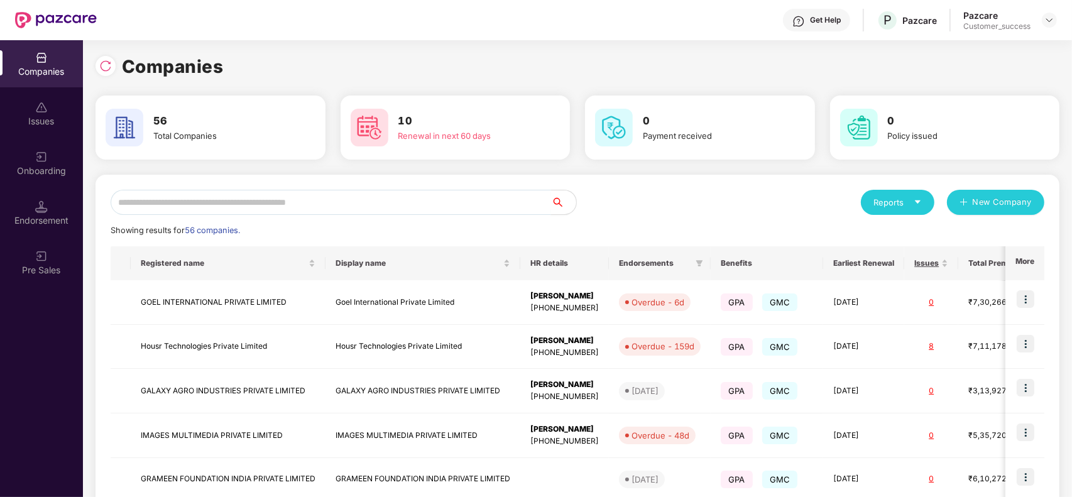
click at [407, 190] on input "text" at bounding box center [331, 202] width 440 height 25
click at [109, 68] on img at bounding box center [105, 66] width 13 height 13
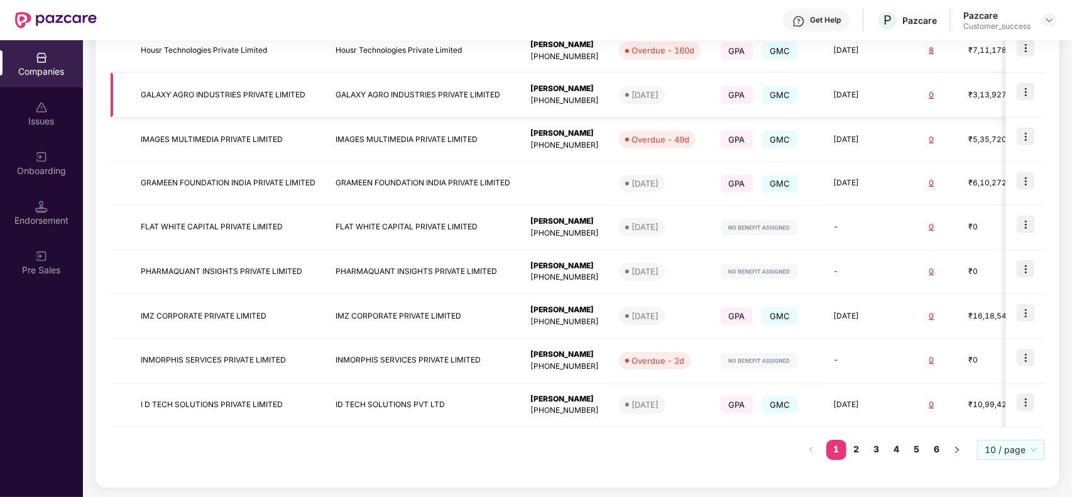
scroll to position [297, 0]
click at [1009, 452] on span "10 / page" at bounding box center [1011, 449] width 52 height 19
click at [998, 431] on div "100 / page" at bounding box center [1011, 427] width 52 height 14
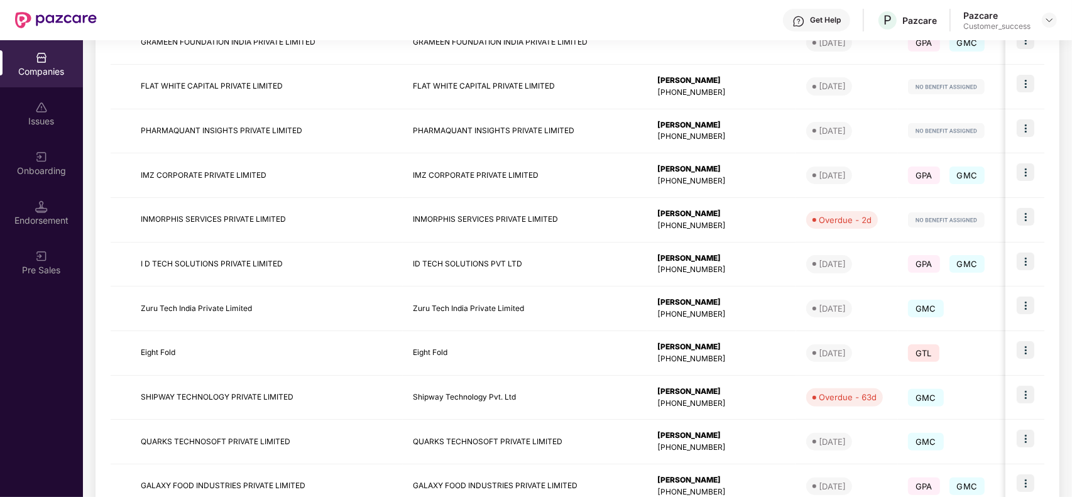
scroll to position [0, 0]
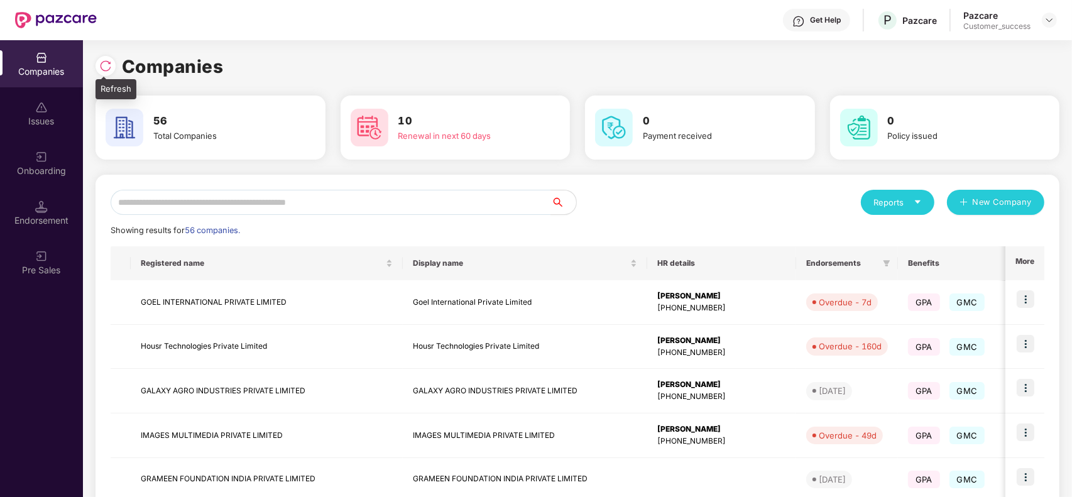
click at [111, 68] on img at bounding box center [105, 66] width 13 height 13
click at [227, 203] on input "text" at bounding box center [331, 202] width 440 height 25
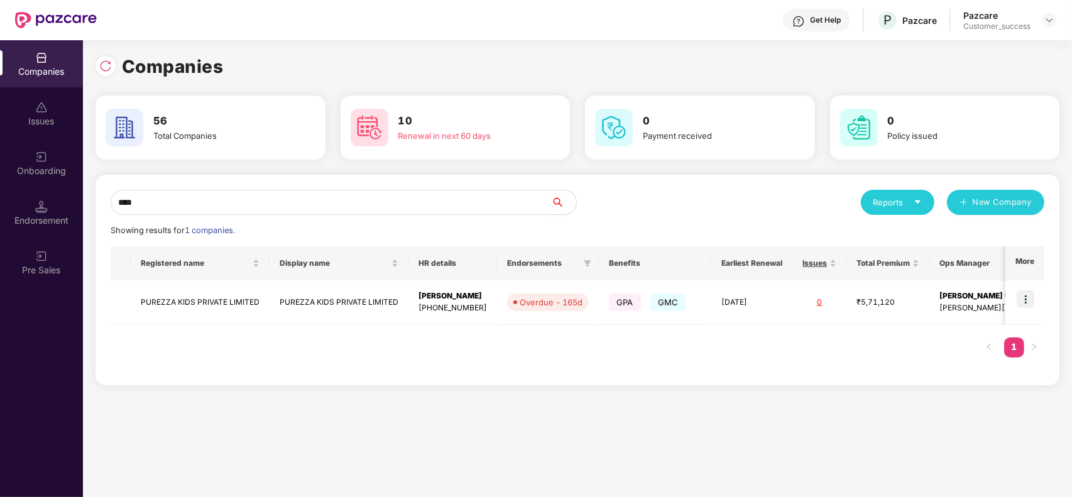
type input "****"
click at [1022, 293] on img at bounding box center [1026, 299] width 18 height 18
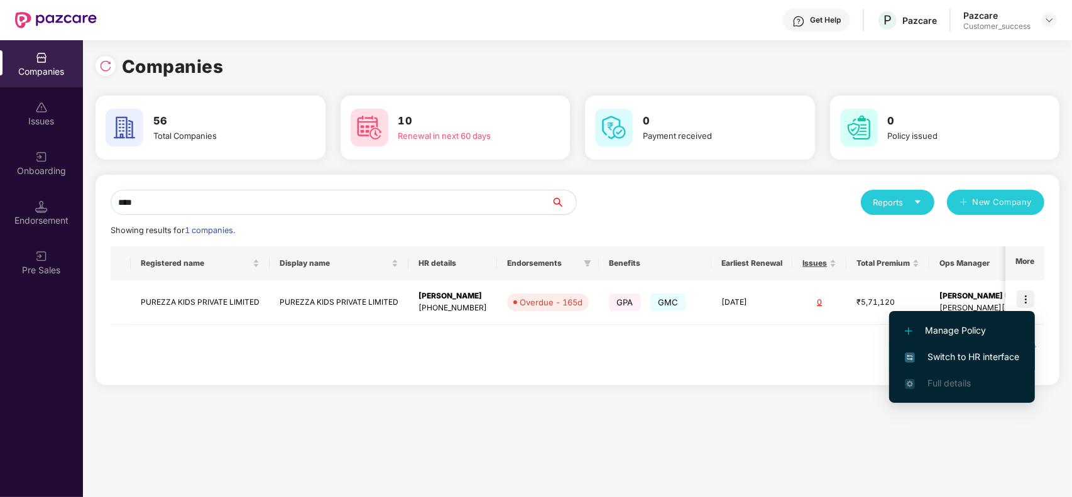
click at [981, 352] on span "Switch to HR interface" at bounding box center [962, 357] width 114 height 14
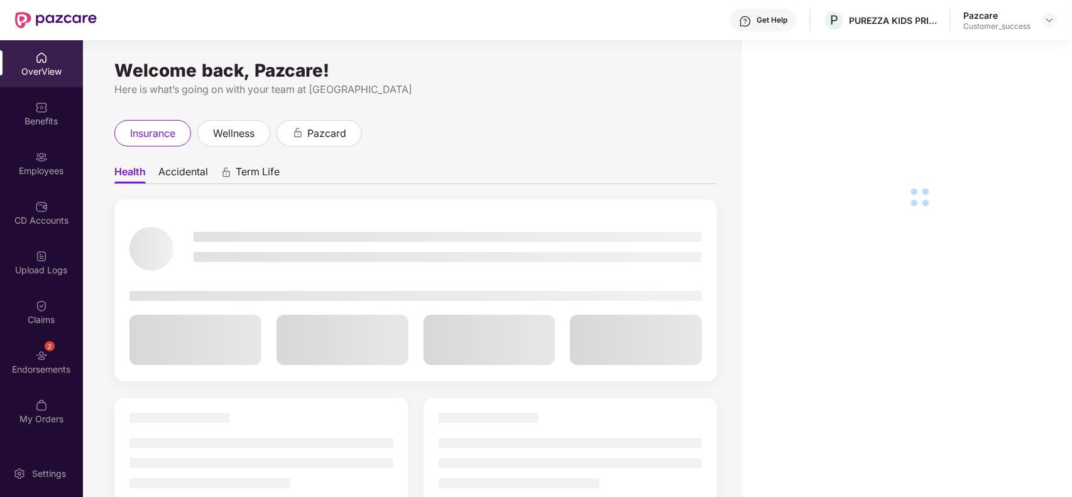
click at [46, 170] on div "Employees" at bounding box center [41, 171] width 83 height 13
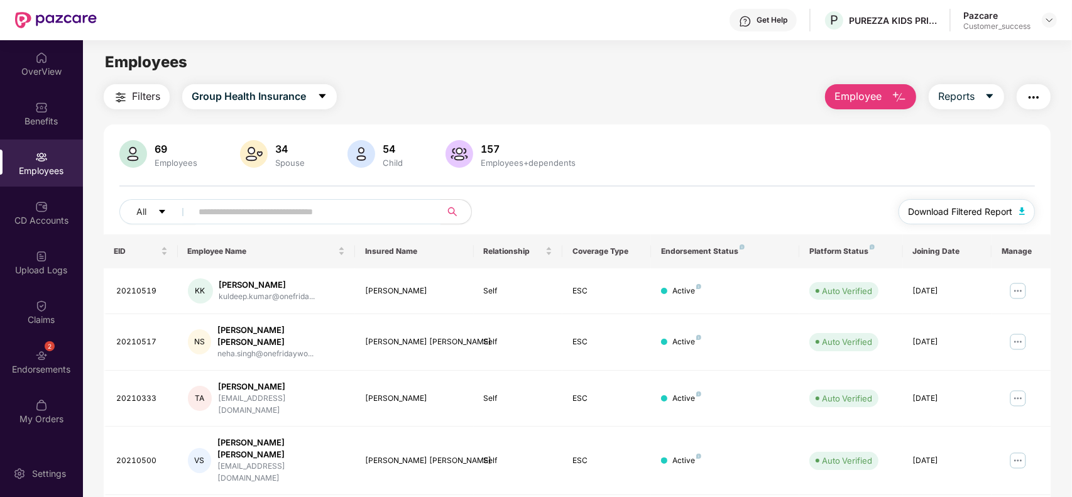
click at [959, 202] on button "Download Filtered Report" at bounding box center [967, 211] width 137 height 25
click at [14, 96] on div "Benefits" at bounding box center [41, 113] width 83 height 47
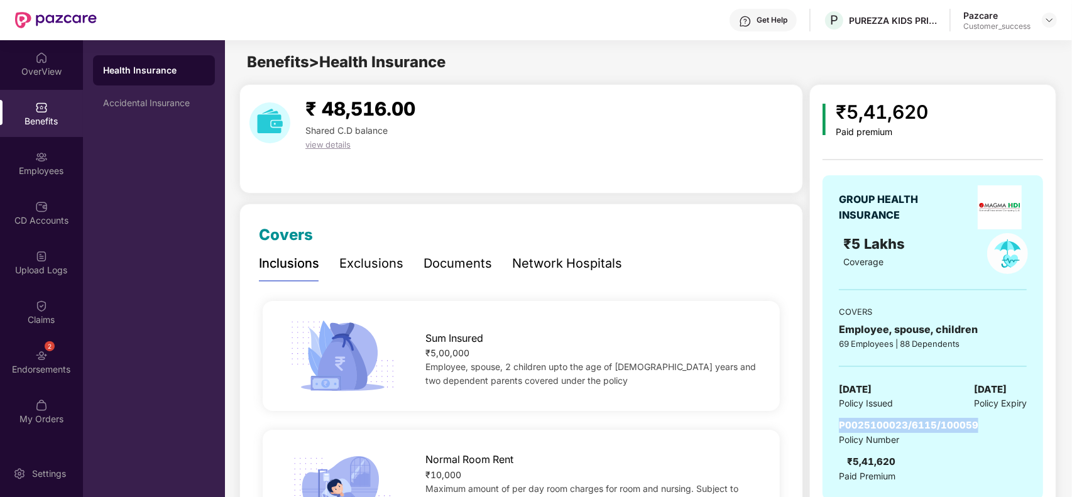
drag, startPoint x: 840, startPoint y: 424, endPoint x: 978, endPoint y: 425, distance: 137.6
click at [978, 425] on div "P0025100023/6115/100059 Policy Number ₹5,41,620 Paid Premium" at bounding box center [933, 450] width 188 height 65
copy span "P0025100023/6115/100059"
click at [757, 19] on div "Get Help" at bounding box center [772, 20] width 31 height 10
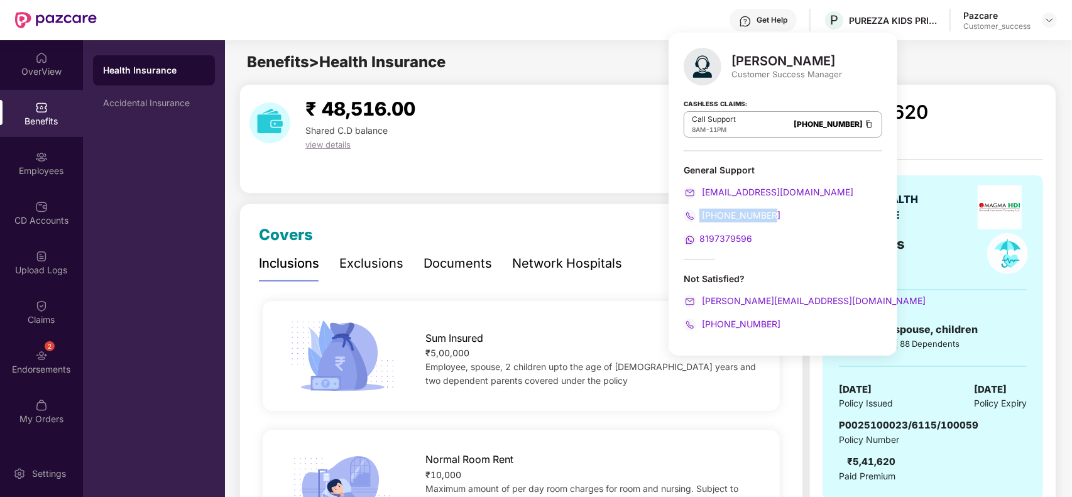
drag, startPoint x: 780, startPoint y: 214, endPoint x: 699, endPoint y: 215, distance: 81.7
click at [699, 215] on div "[PHONE_NUMBER]" at bounding box center [783, 216] width 199 height 14
copy span "[PHONE_NUMBER]"
click at [1044, 23] on img at bounding box center [1049, 20] width 10 height 10
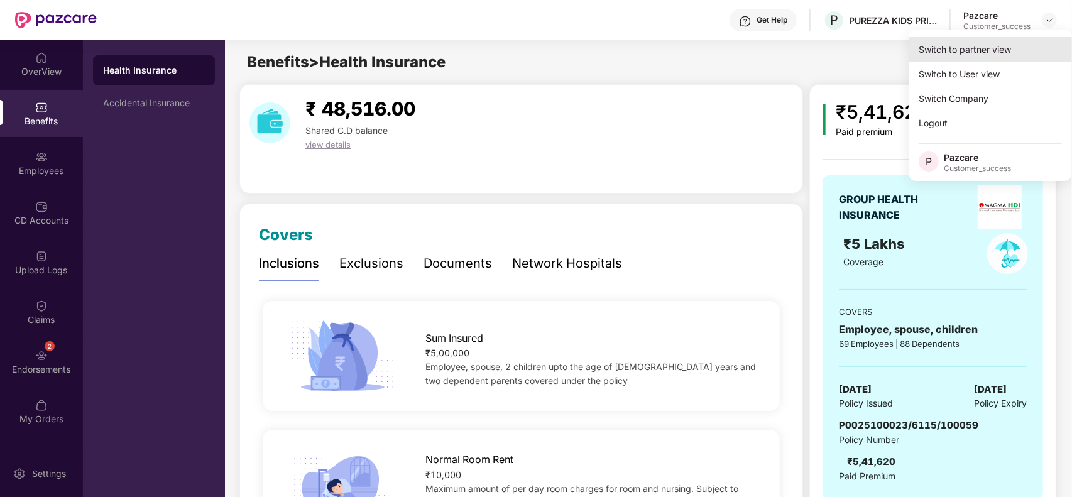
click at [1016, 42] on div "Switch to partner view" at bounding box center [990, 49] width 163 height 25
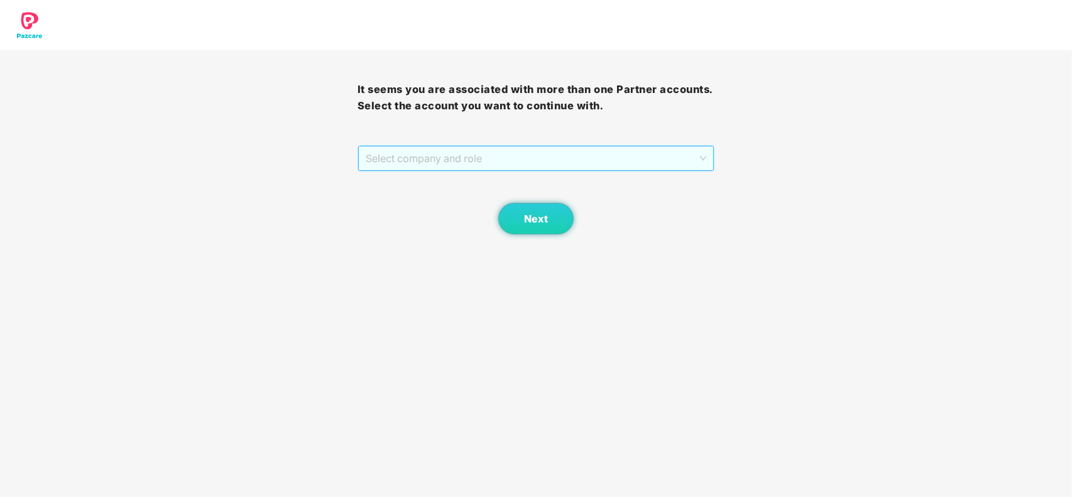
click at [623, 165] on span "Select company and role" at bounding box center [536, 158] width 341 height 24
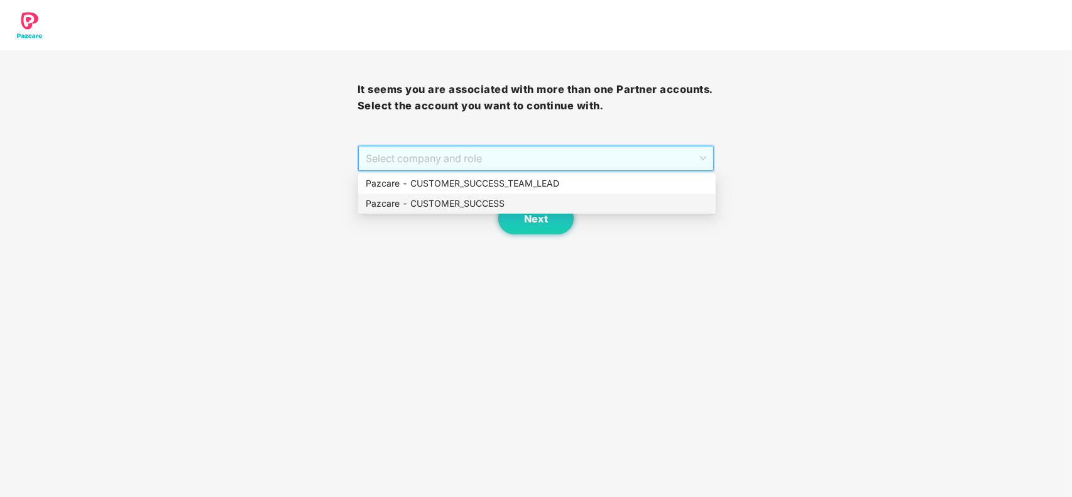
click at [532, 205] on div "Pazcare - CUSTOMER_SUCCESS" at bounding box center [537, 204] width 342 height 14
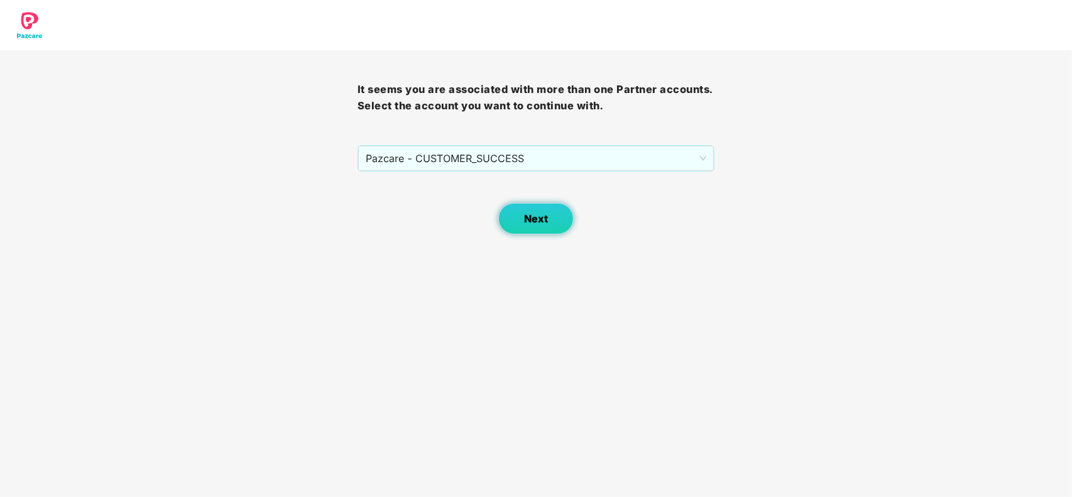
click at [531, 211] on button "Next" at bounding box center [535, 218] width 75 height 31
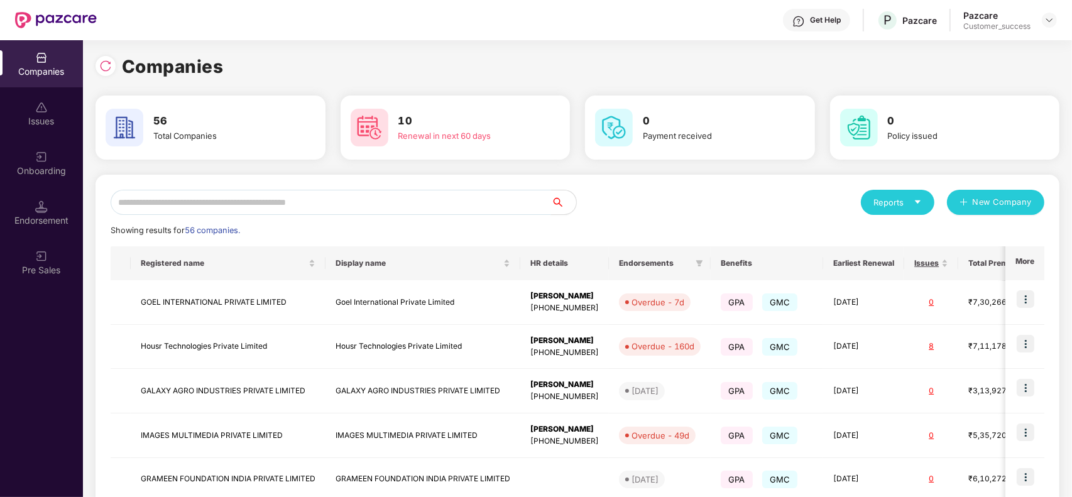
click at [365, 197] on input "text" at bounding box center [331, 202] width 440 height 25
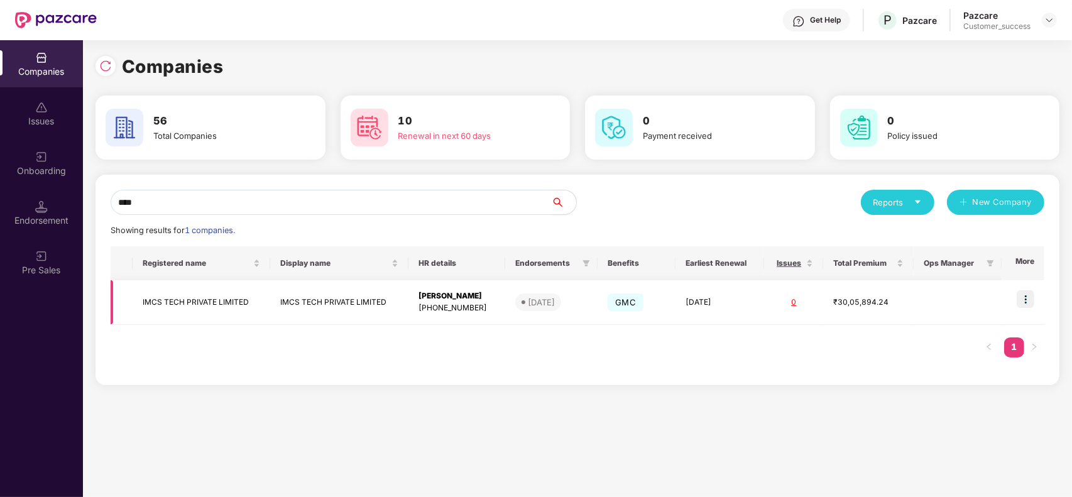
type input "****"
click at [1022, 306] on img at bounding box center [1026, 299] width 18 height 18
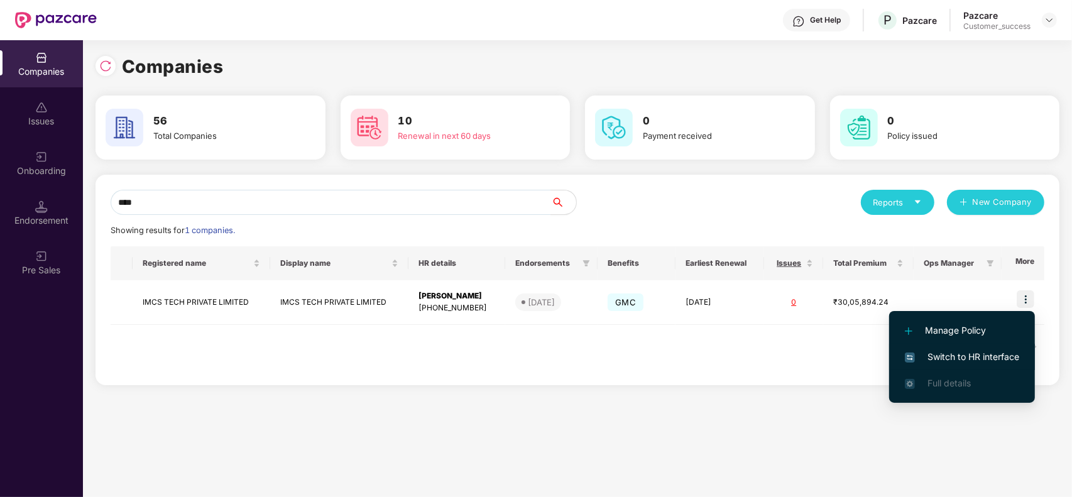
click at [951, 347] on li "Switch to HR interface" at bounding box center [962, 357] width 146 height 26
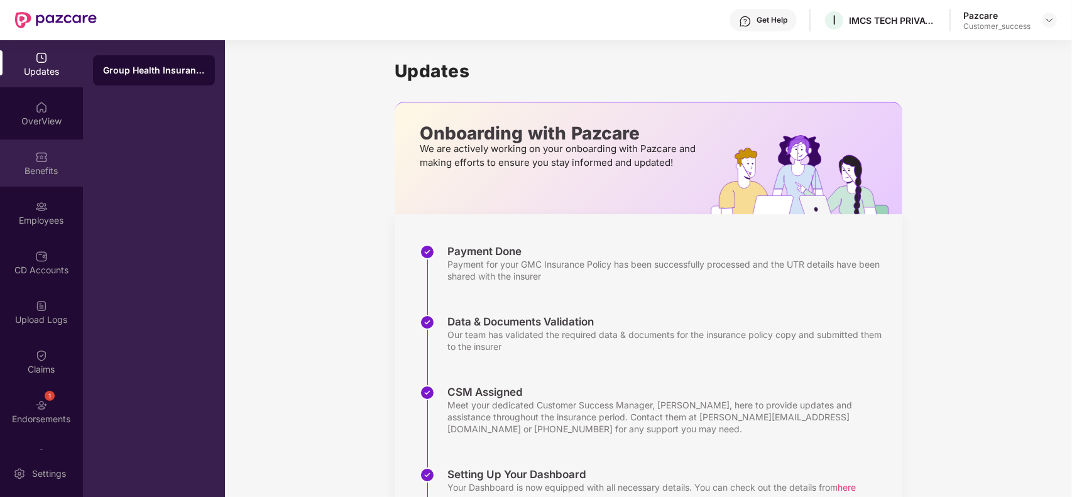
click at [55, 165] on div "Benefits" at bounding box center [41, 171] width 83 height 13
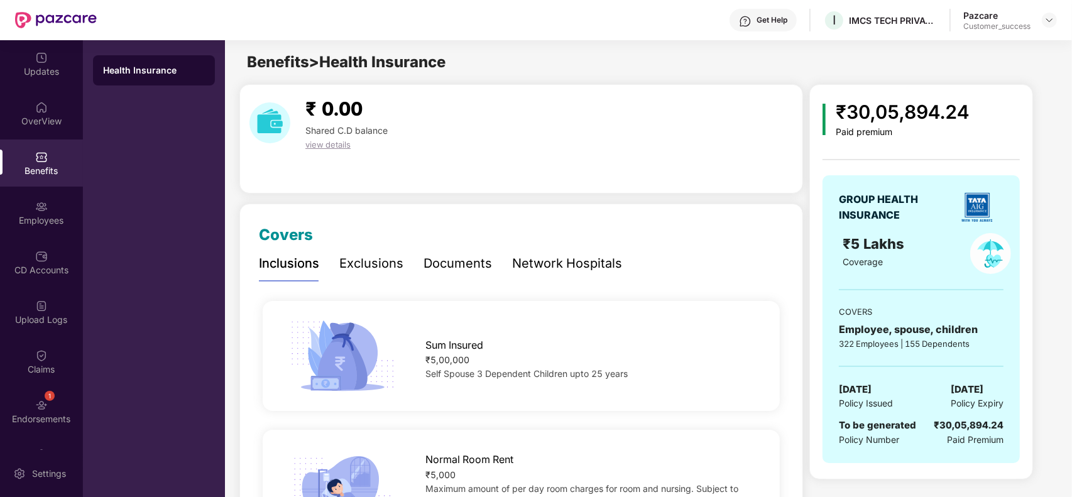
scroll to position [33, 0]
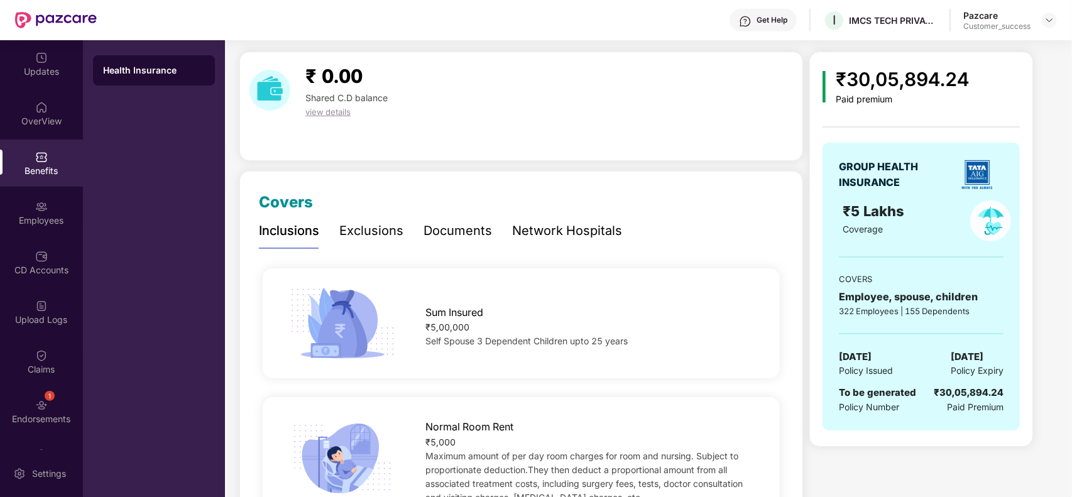
click at [540, 227] on div "Network Hospitals" at bounding box center [567, 230] width 110 height 19
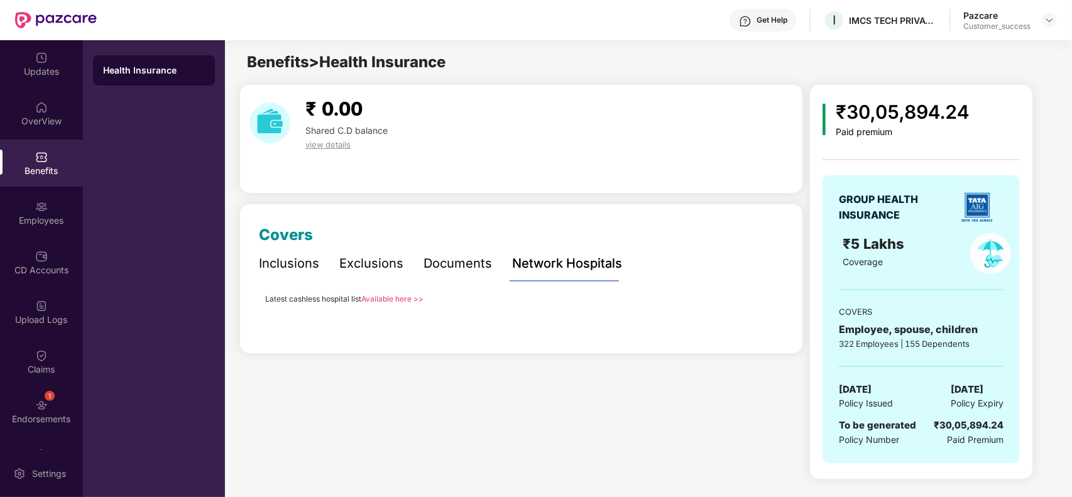
click at [393, 296] on link "Available here >>" at bounding box center [392, 298] width 62 height 9
click at [46, 223] on div "Employees" at bounding box center [41, 220] width 83 height 13
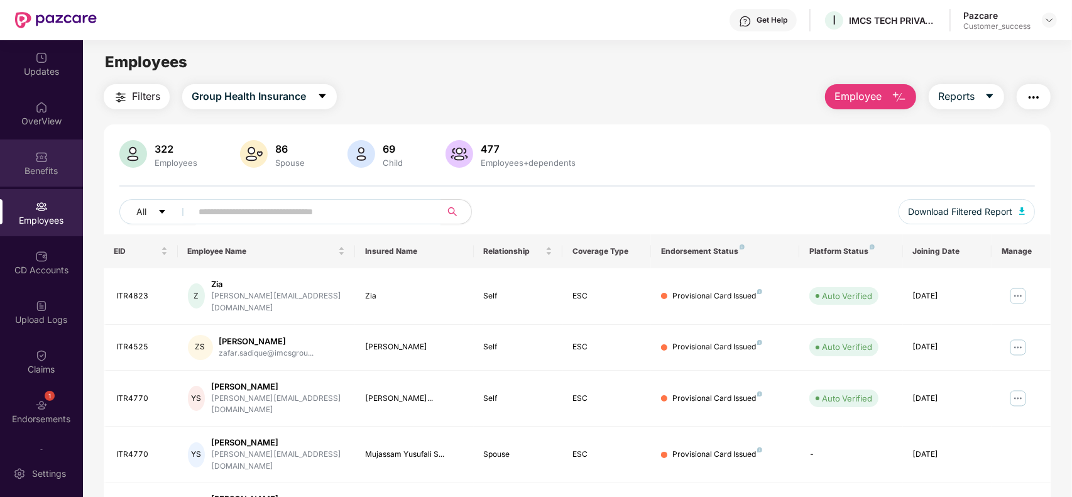
click at [31, 148] on div "Benefits" at bounding box center [41, 162] width 83 height 47
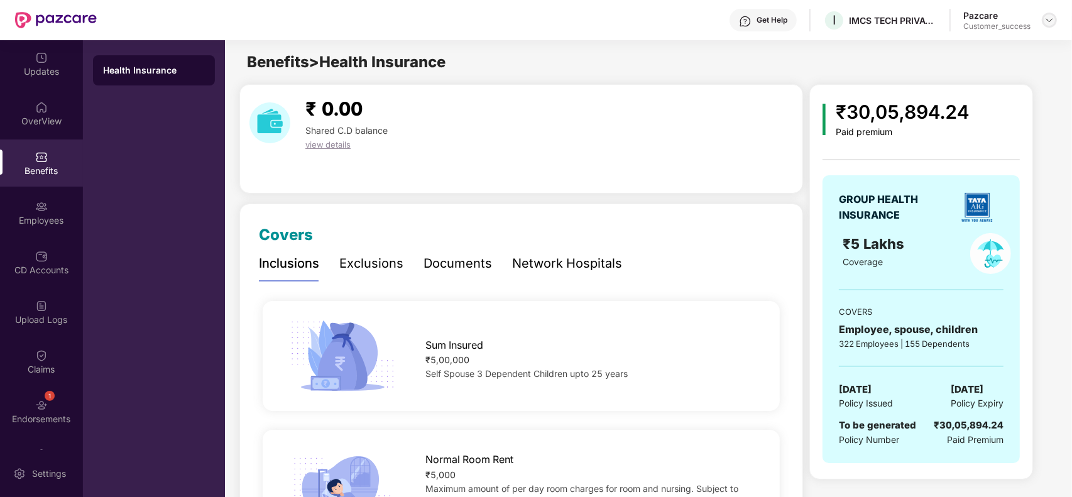
click at [1044, 21] on img at bounding box center [1049, 20] width 10 height 10
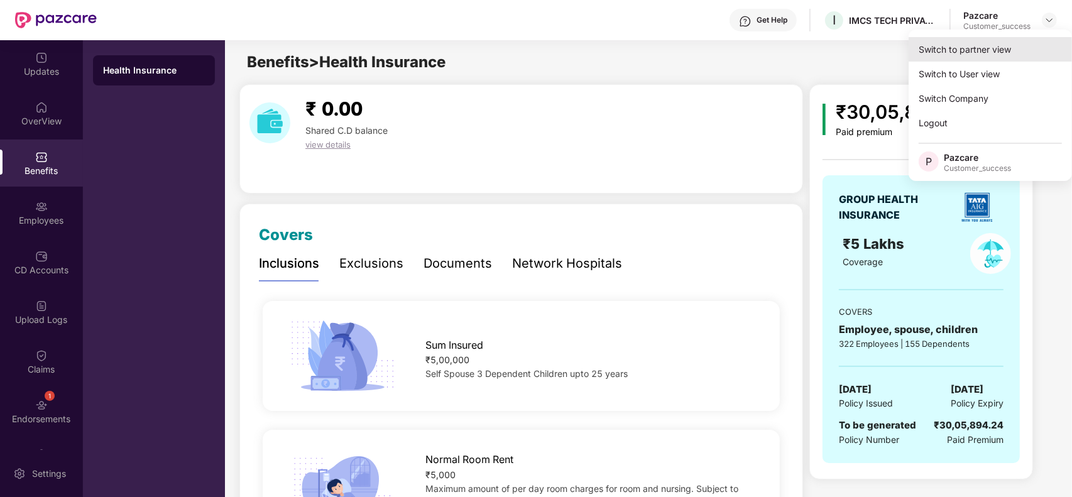
click at [988, 52] on div "Switch to partner view" at bounding box center [990, 49] width 163 height 25
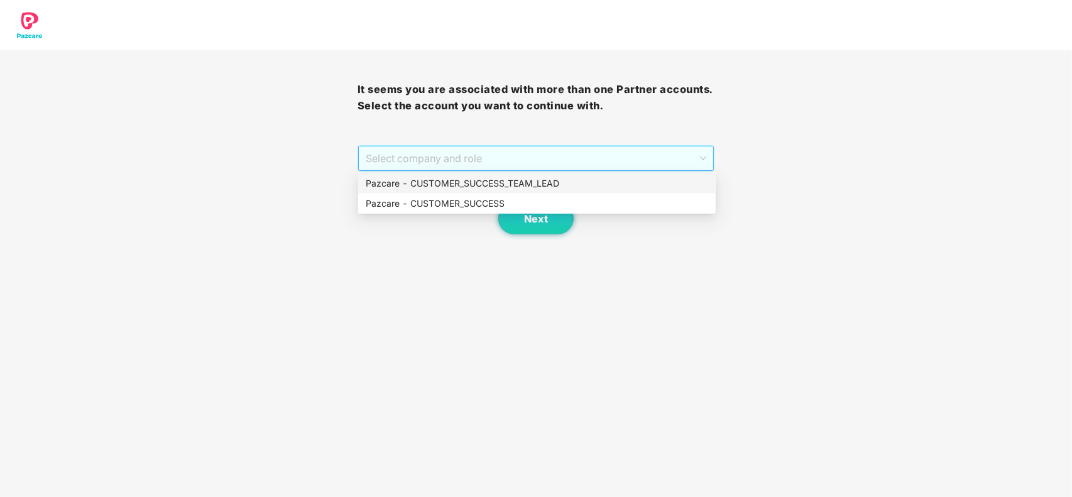
click at [672, 155] on span "Select company and role" at bounding box center [536, 158] width 341 height 24
click at [586, 201] on div "Pazcare - CUSTOMER_SUCCESS" at bounding box center [537, 204] width 342 height 14
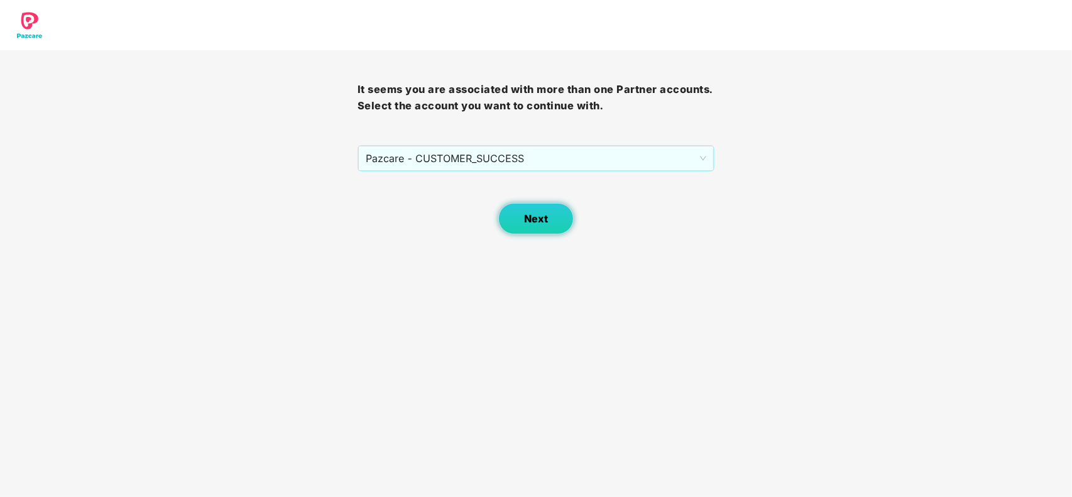
click at [517, 215] on button "Next" at bounding box center [535, 218] width 75 height 31
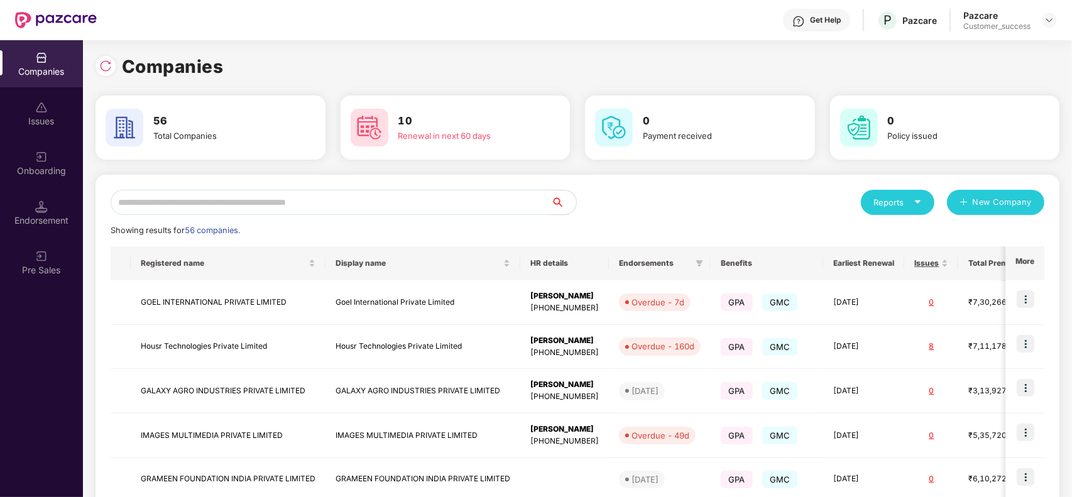
click at [444, 205] on input "text" at bounding box center [331, 202] width 440 height 25
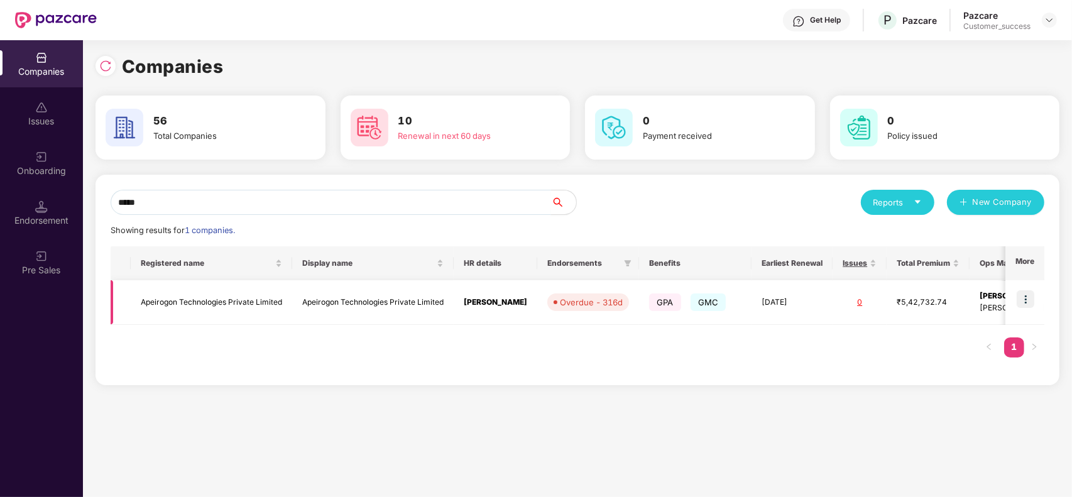
type input "*****"
click at [1028, 302] on img at bounding box center [1026, 299] width 18 height 18
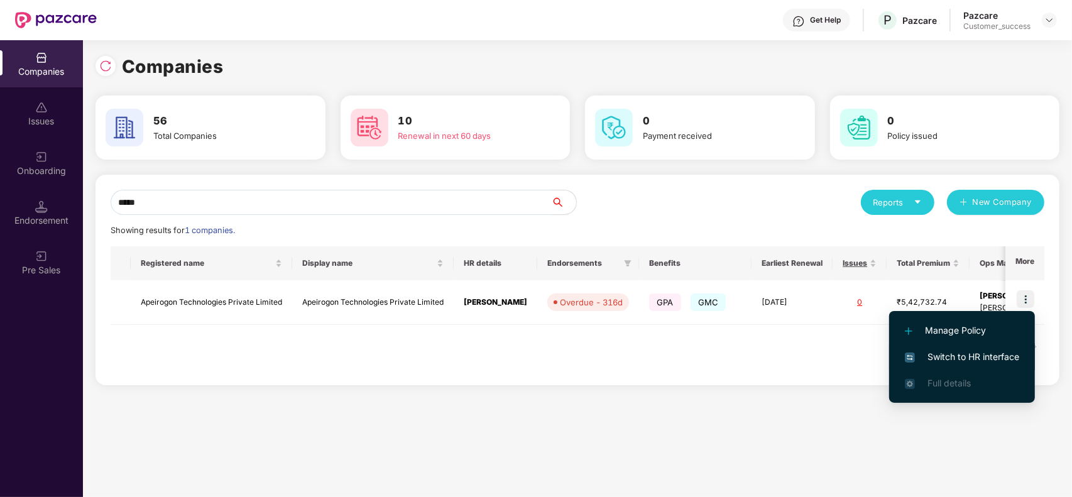
click at [997, 358] on span "Switch to HR interface" at bounding box center [962, 357] width 114 height 14
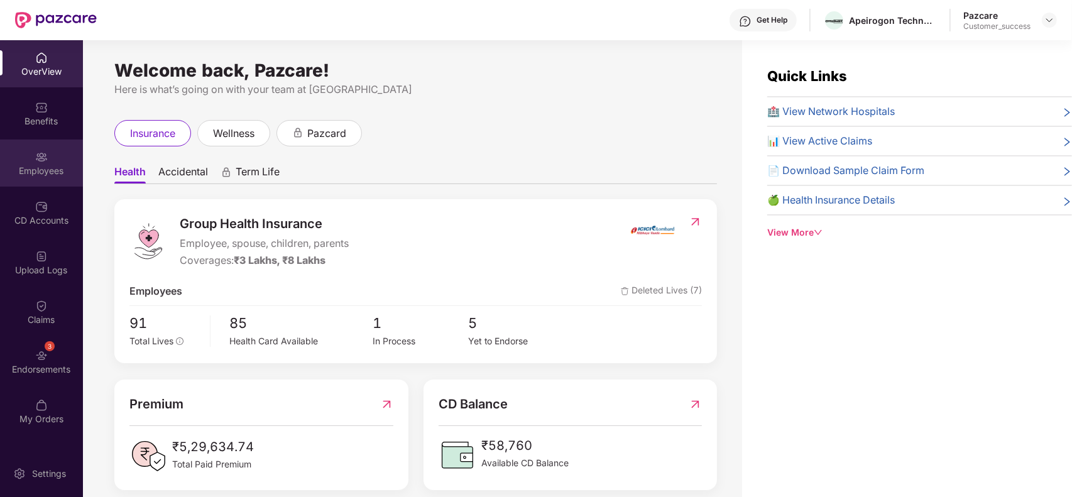
click at [49, 161] on div "Employees" at bounding box center [41, 162] width 83 height 47
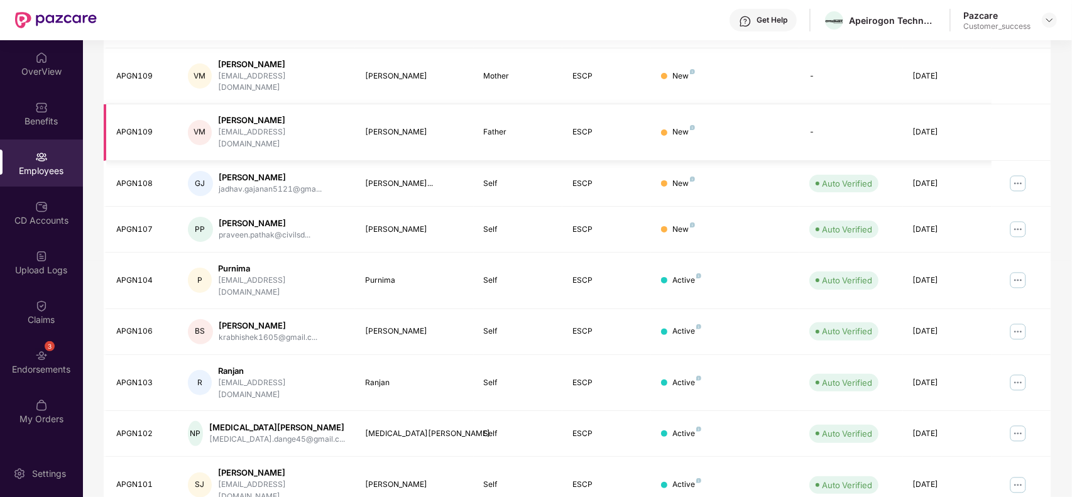
scroll to position [276, 0]
click at [1013, 322] on img at bounding box center [1018, 332] width 20 height 20
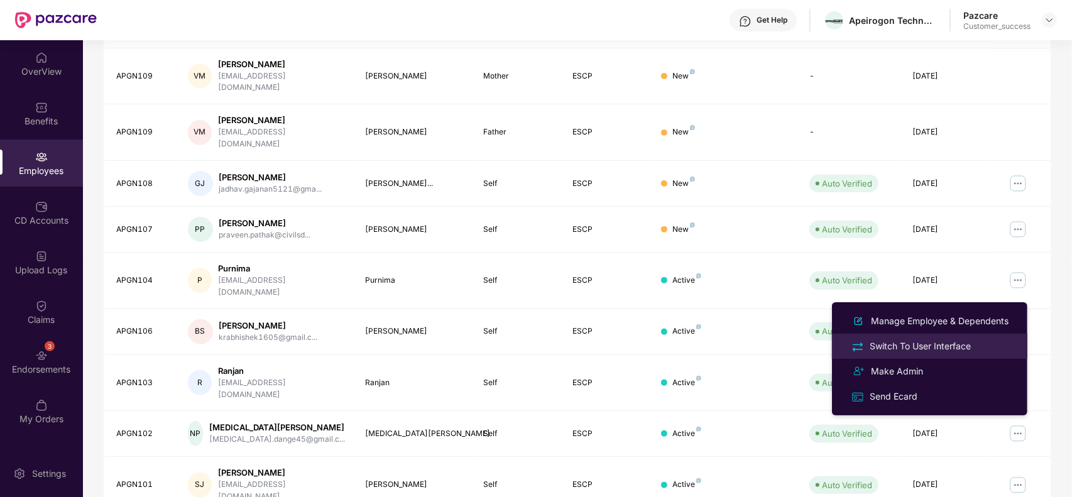
click at [938, 341] on div "Switch To User Interface" at bounding box center [920, 346] width 106 height 14
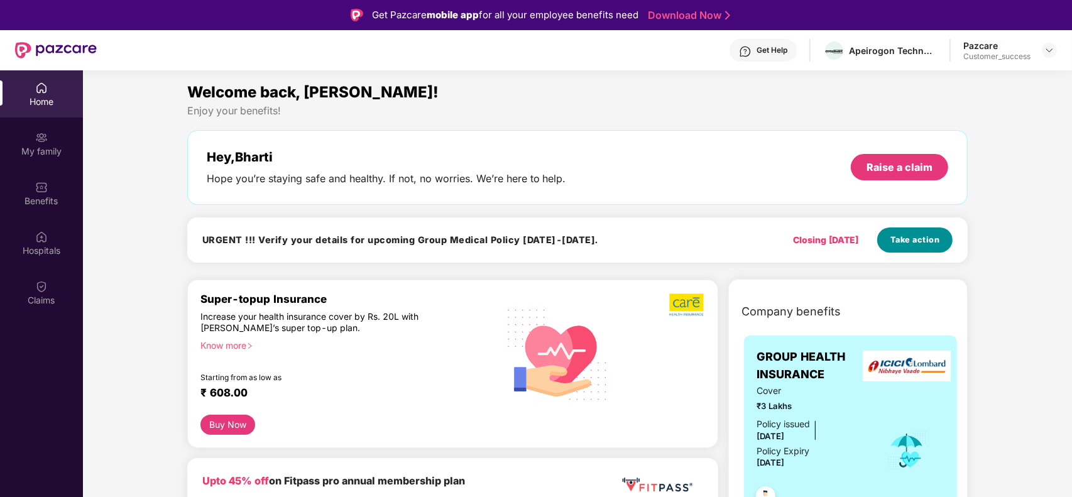
click at [913, 236] on span "Take action" at bounding box center [915, 240] width 50 height 13
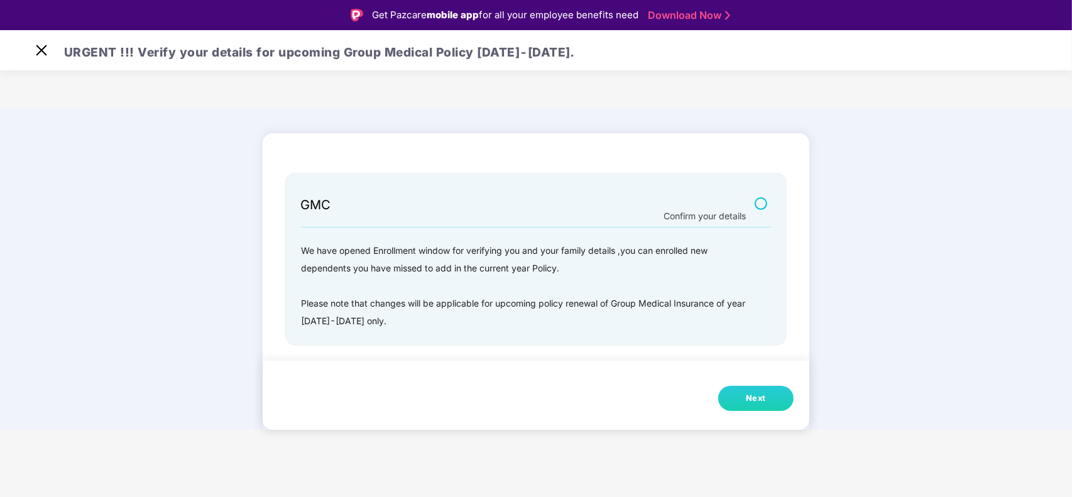
click at [774, 390] on button "Next" at bounding box center [755, 398] width 75 height 25
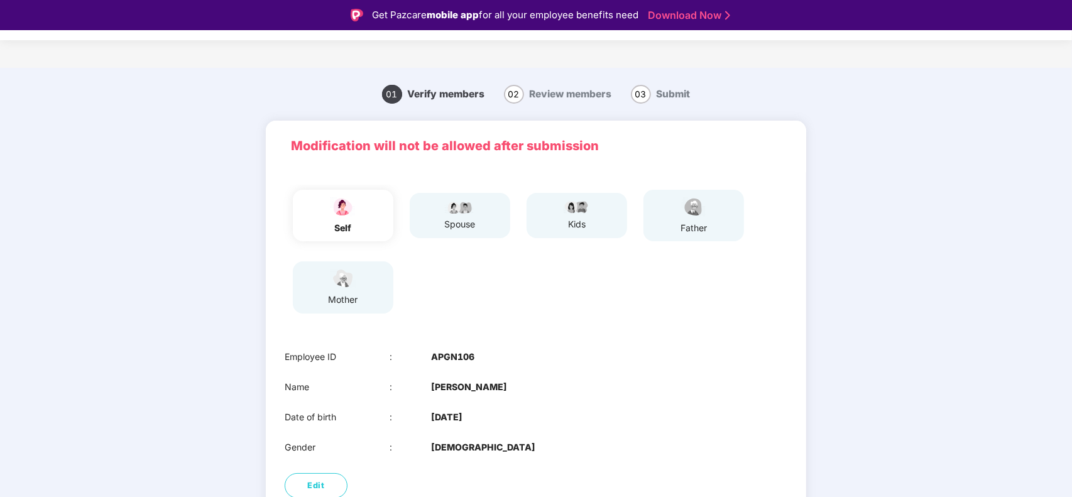
scroll to position [79, 0]
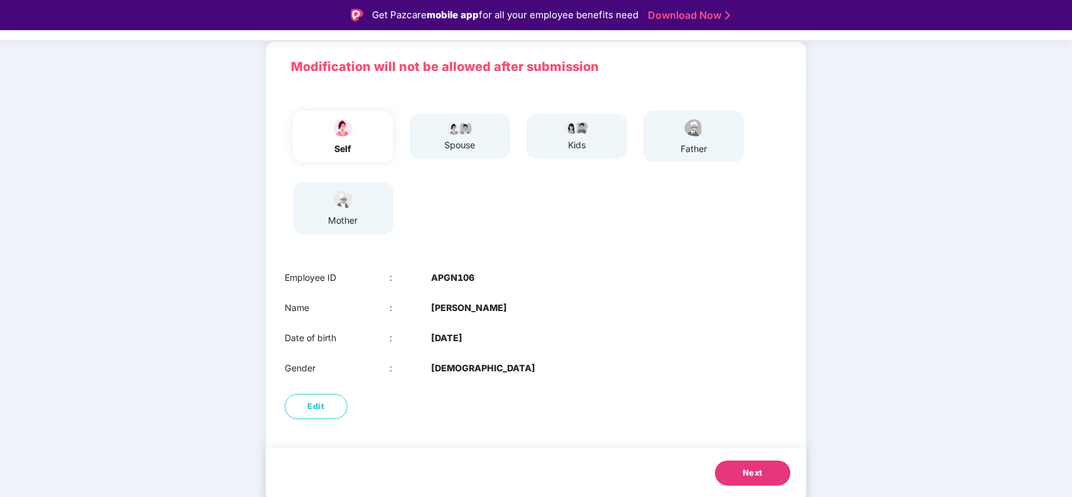
click at [743, 469] on span "Next" at bounding box center [753, 473] width 20 height 13
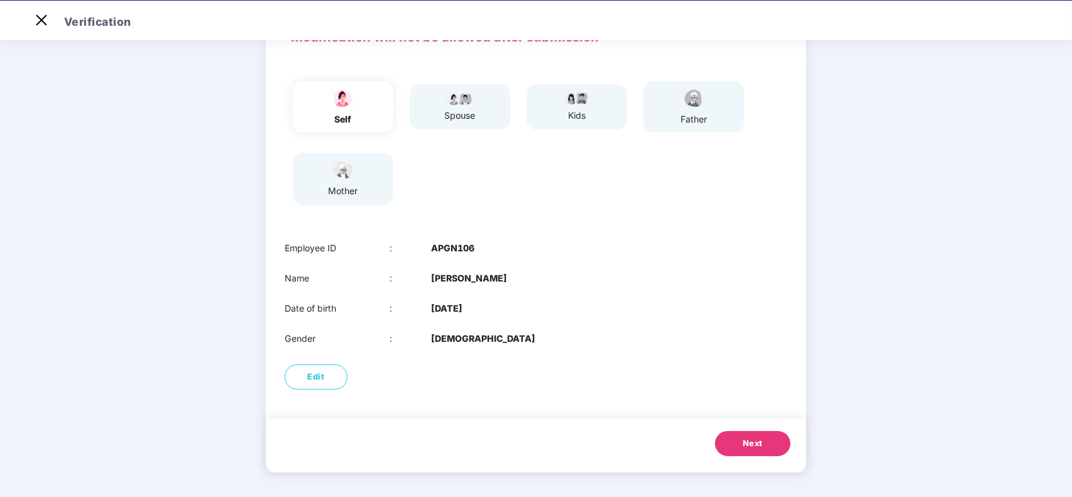
scroll to position [0, 0]
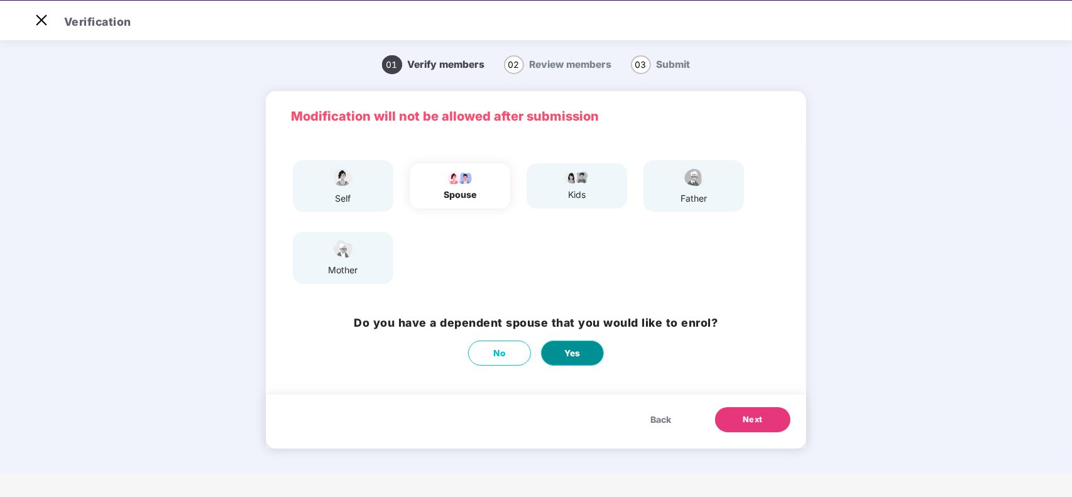
click at [553, 347] on button "Yes" at bounding box center [572, 353] width 63 height 25
select select "****"
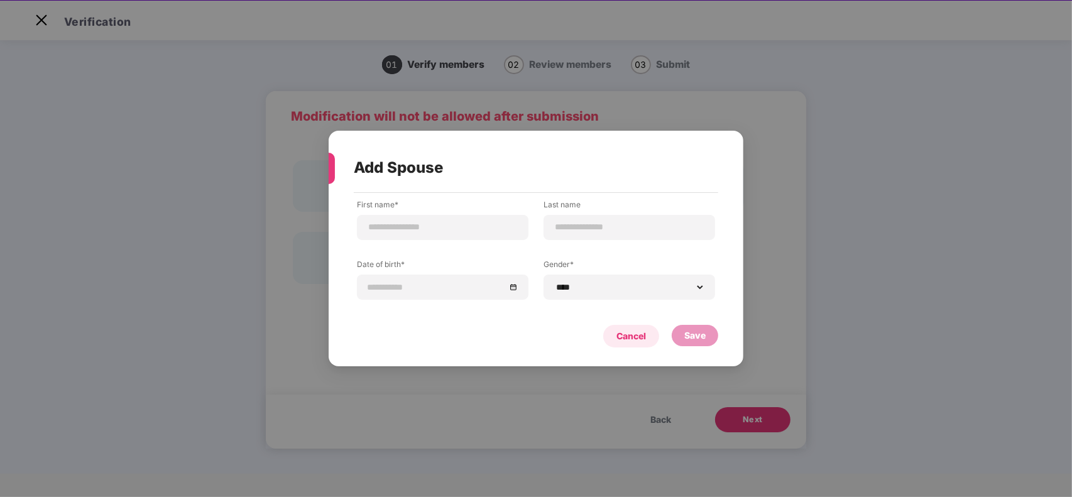
click at [614, 333] on div "Cancel" at bounding box center [631, 336] width 56 height 23
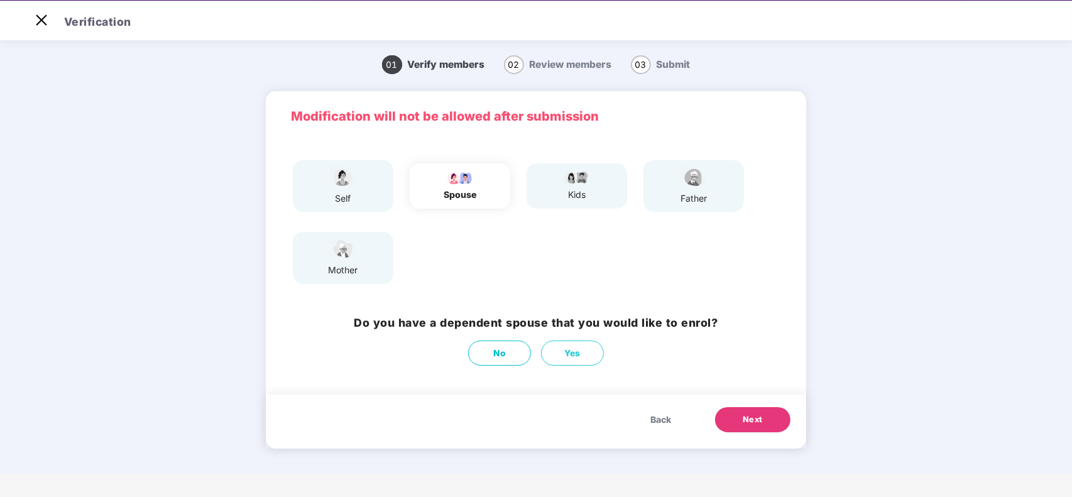
click at [652, 423] on span "Back" at bounding box center [660, 420] width 21 height 14
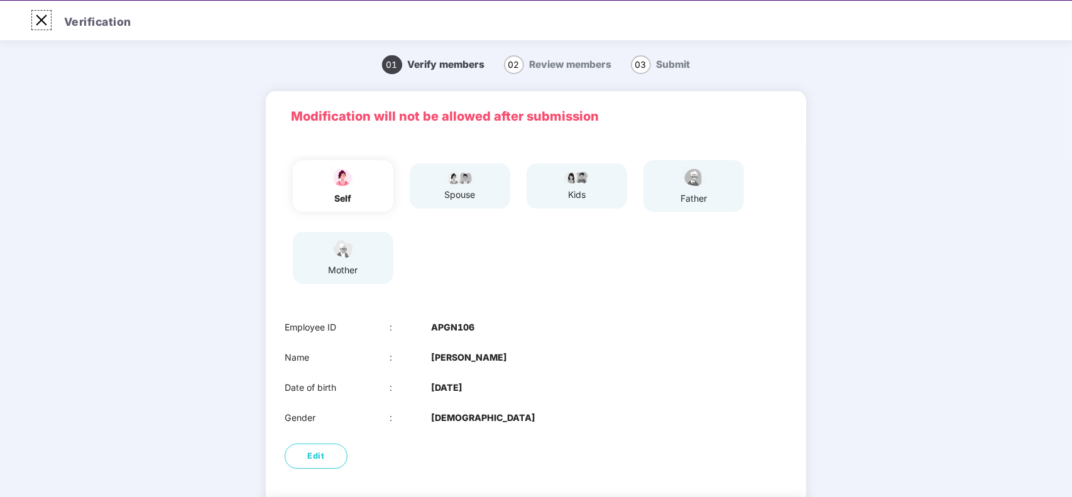
click at [43, 16] on img at bounding box center [41, 20] width 20 height 20
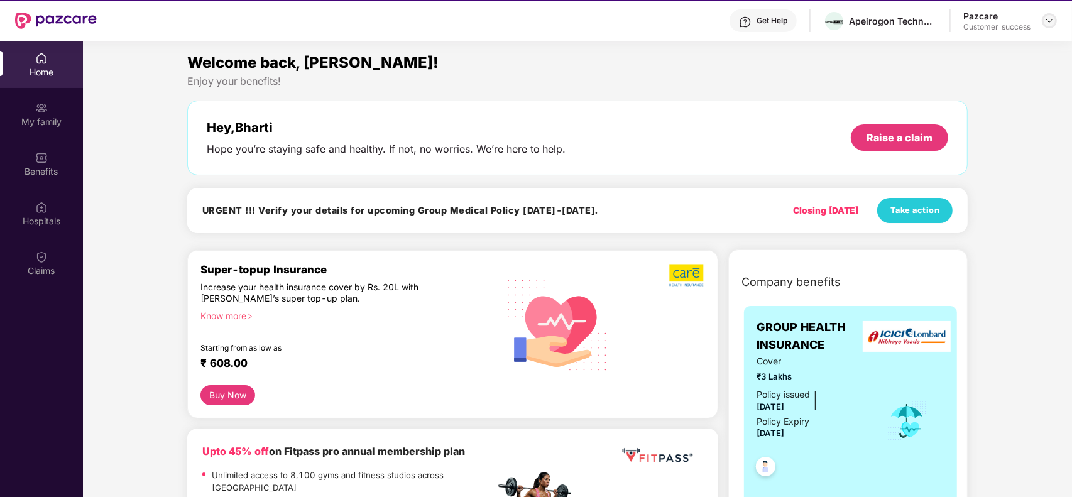
click at [1045, 26] on div at bounding box center [1049, 20] width 15 height 15
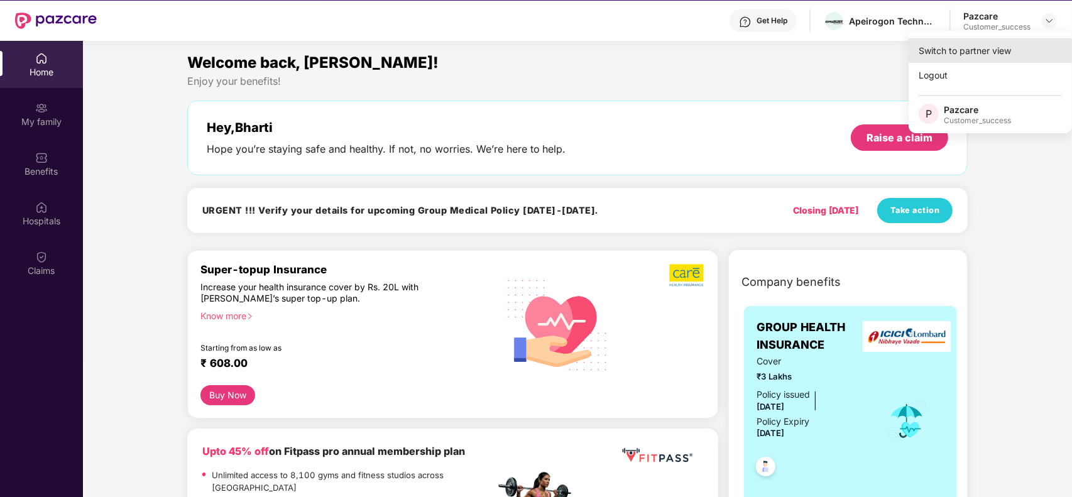
click at [1002, 42] on div "Switch to partner view" at bounding box center [990, 50] width 163 height 25
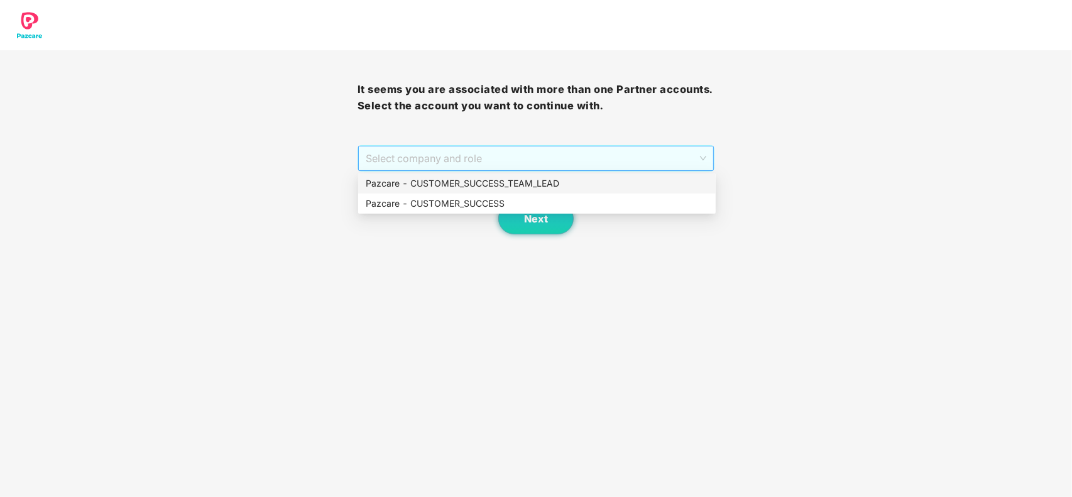
click at [682, 151] on span "Select company and role" at bounding box center [536, 158] width 341 height 24
click at [608, 199] on div "Pazcare - CUSTOMER_SUCCESS" at bounding box center [537, 204] width 342 height 14
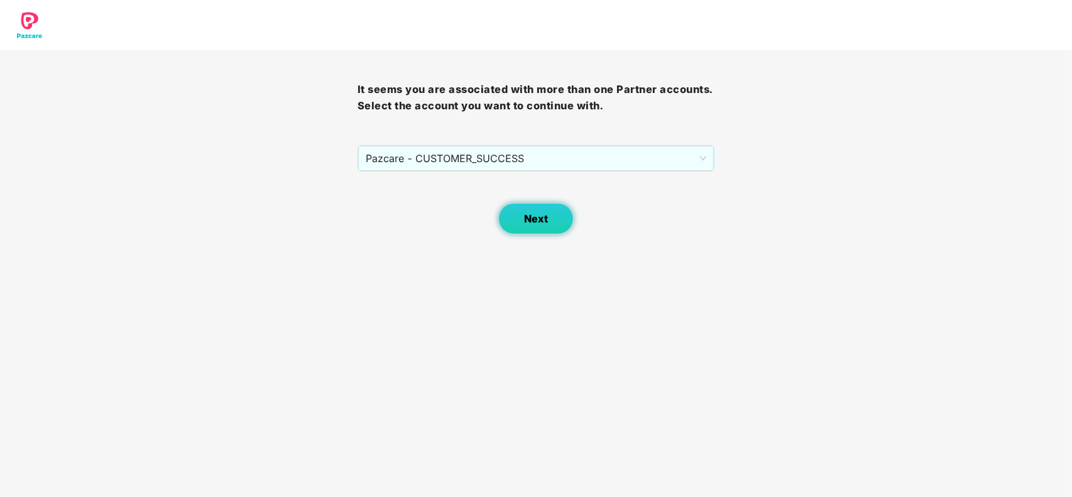
click at [552, 212] on button "Next" at bounding box center [535, 218] width 75 height 31
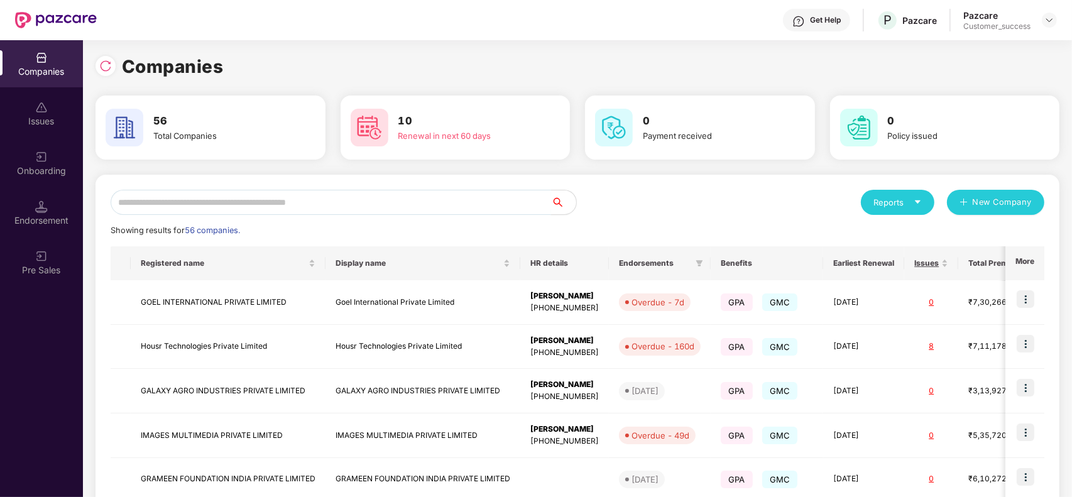
click at [263, 205] on input "text" at bounding box center [331, 202] width 440 height 25
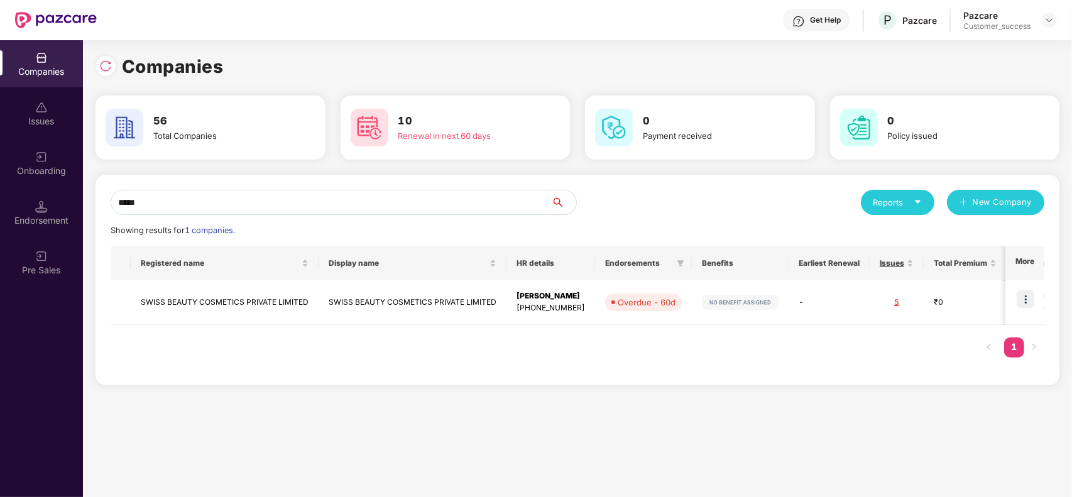
type input "*****"
